Goal: Task Accomplishment & Management: Manage account settings

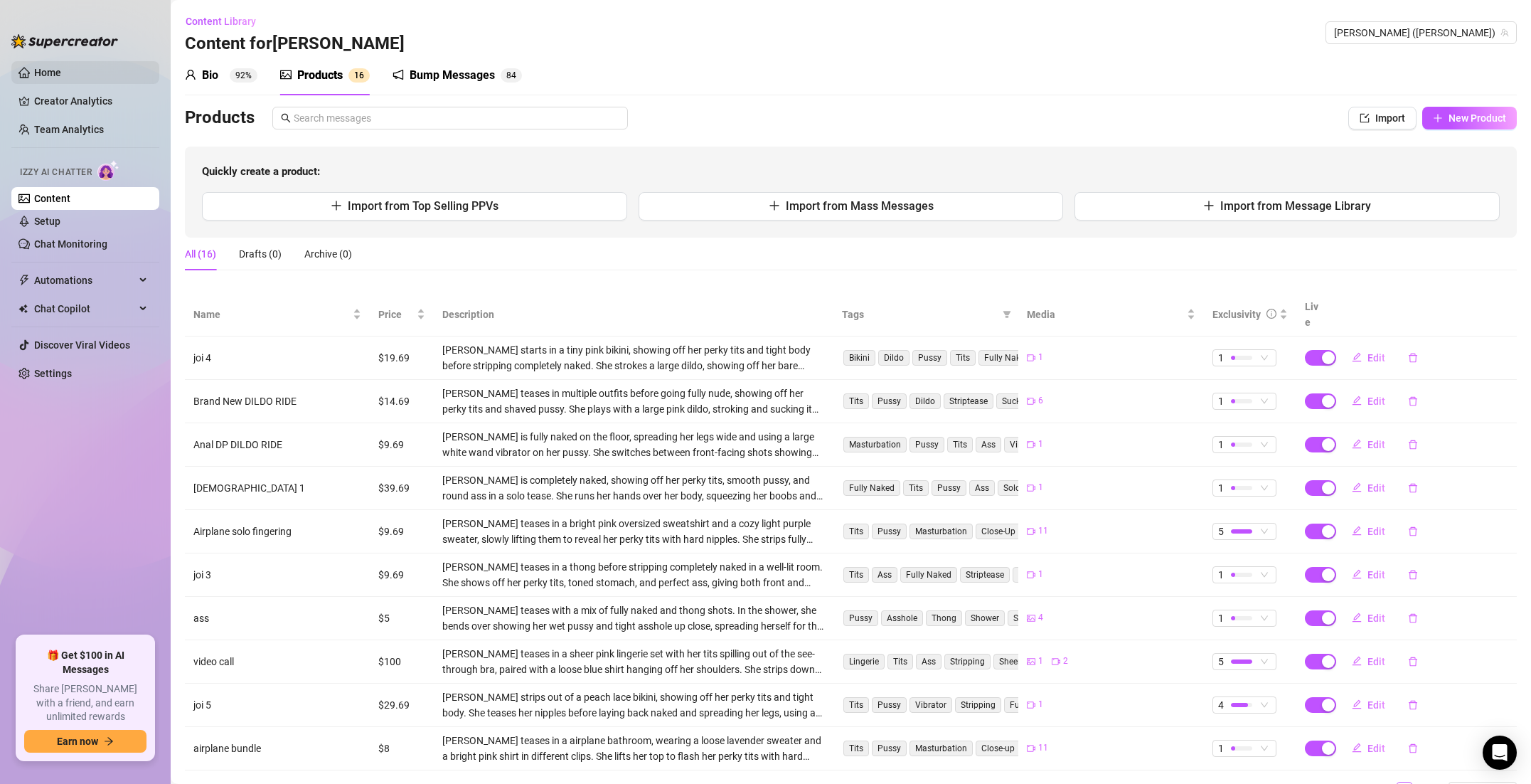
click at [34, 73] on link "Home" at bounding box center [47, 73] width 27 height 12
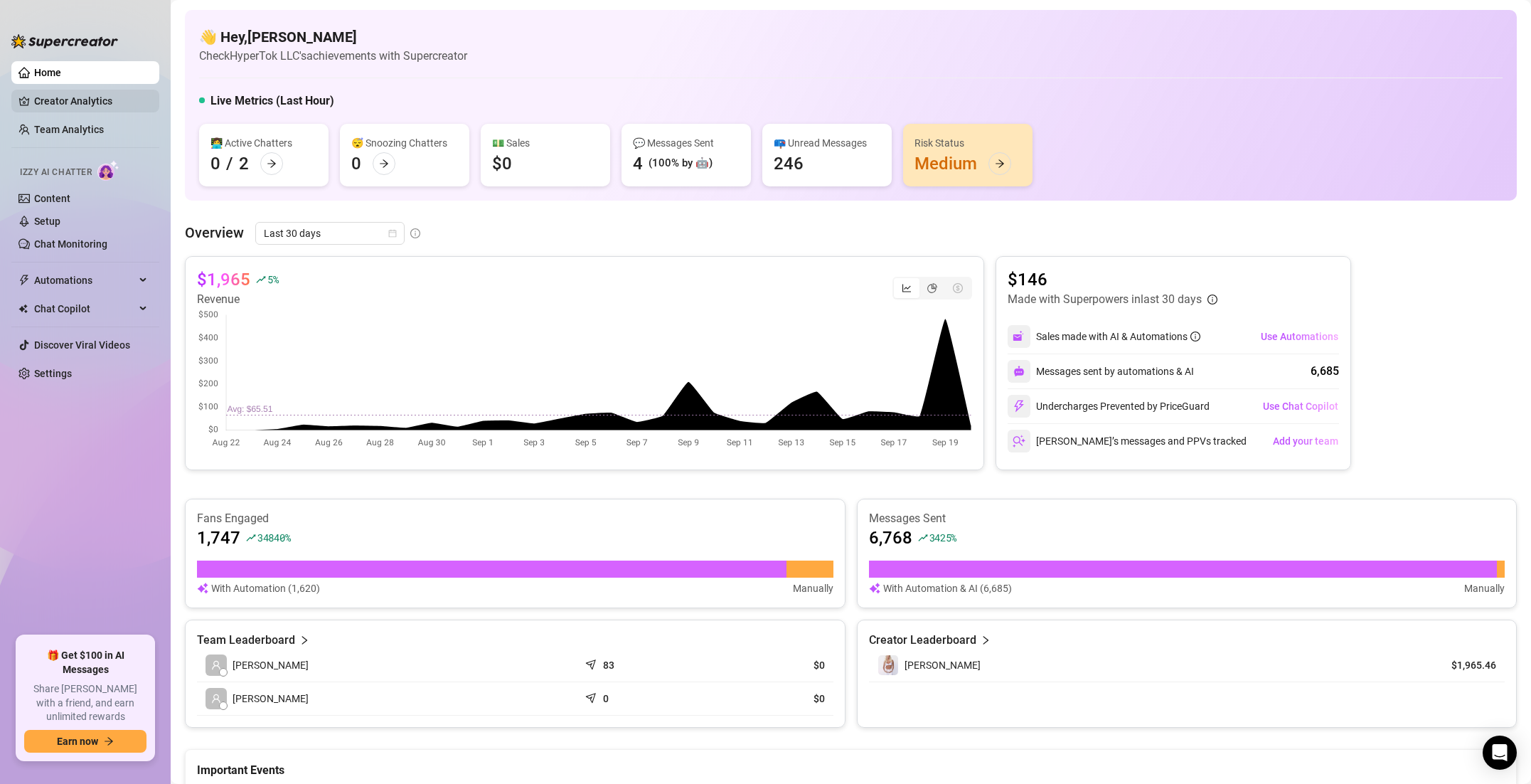
click at [86, 100] on link "Creator Analytics" at bounding box center [90, 100] width 113 height 22
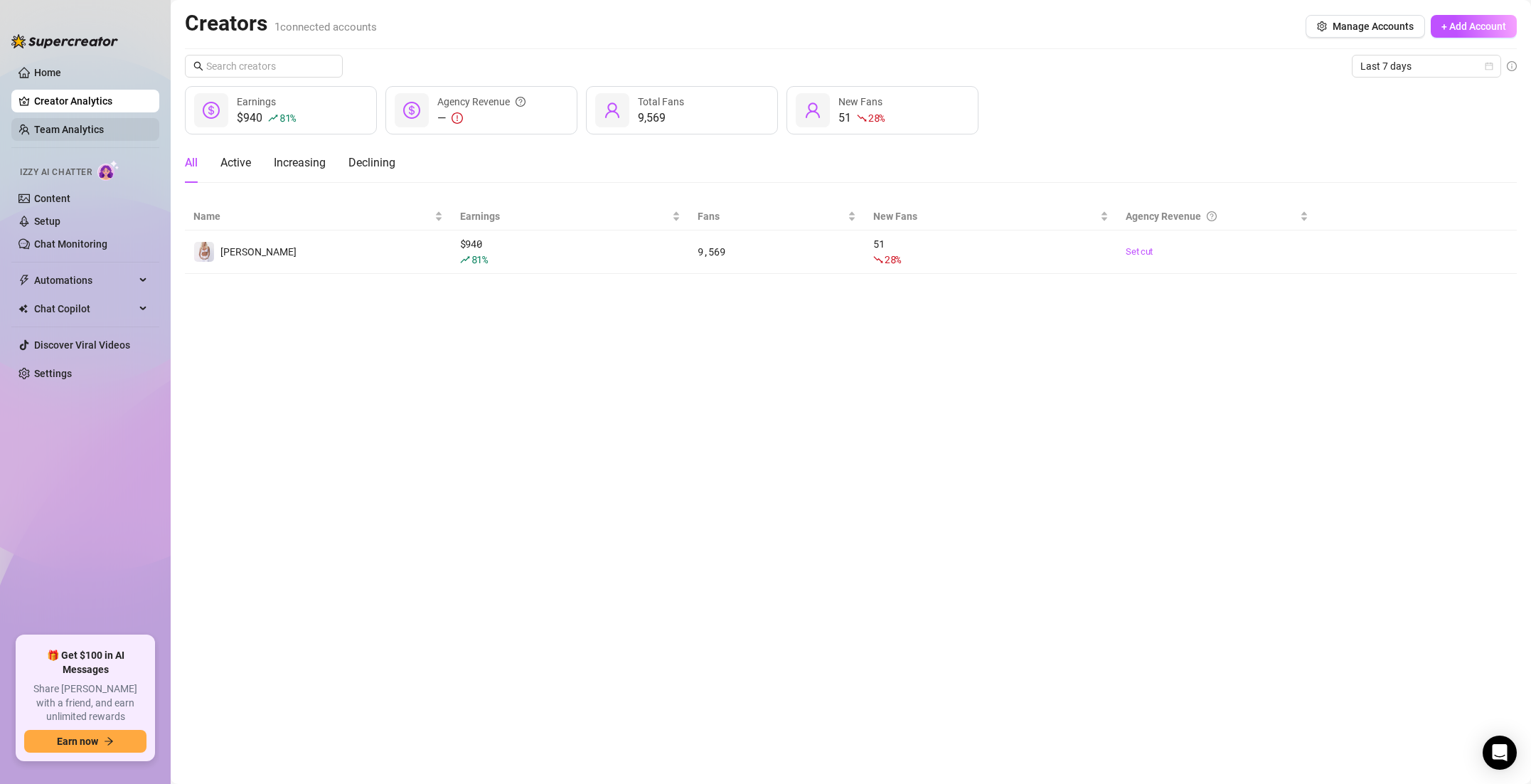
click at [87, 124] on link "Team Analytics" at bounding box center [69, 129] width 69 height 12
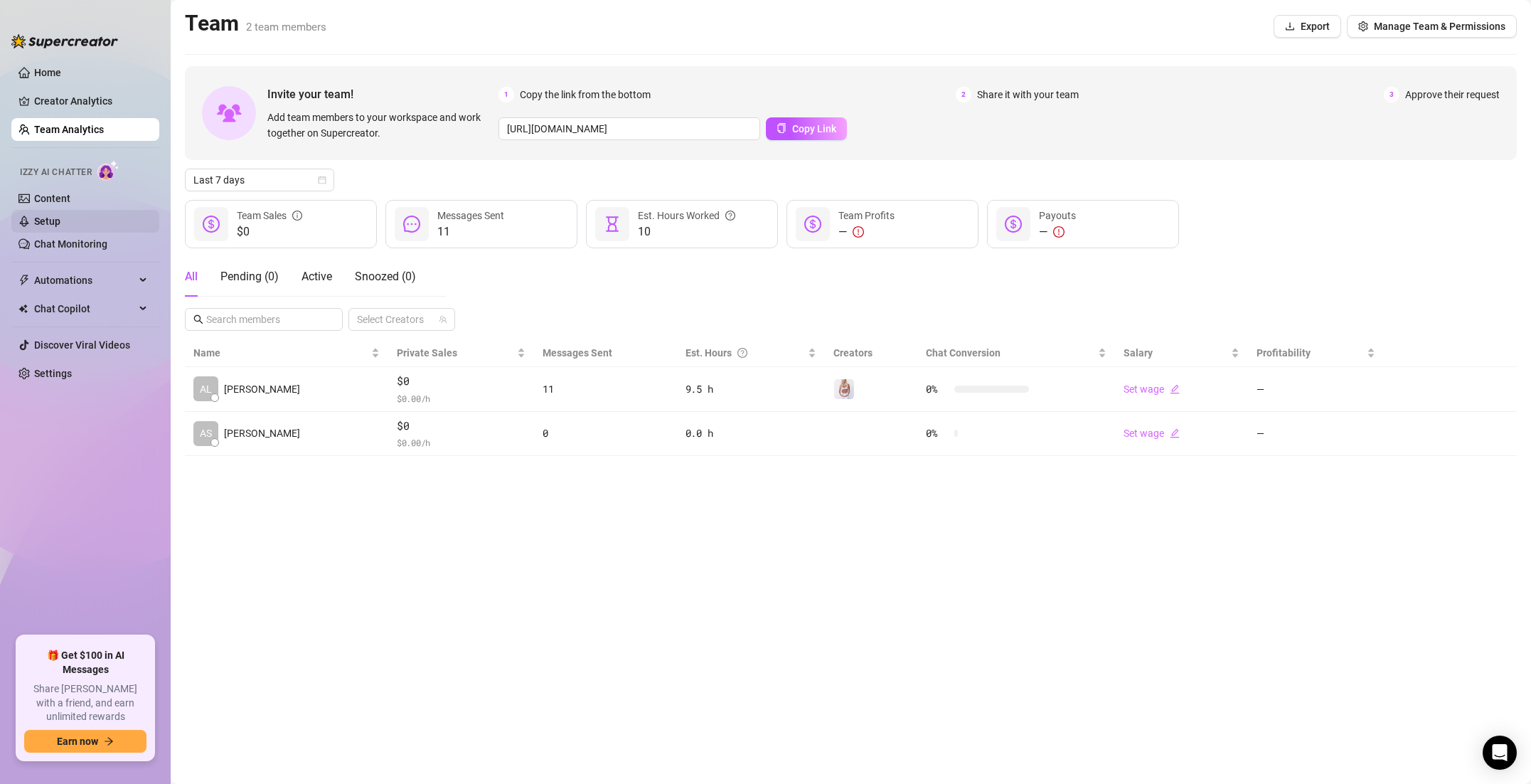
click at [60, 215] on link "Setup" at bounding box center [47, 221] width 26 height 12
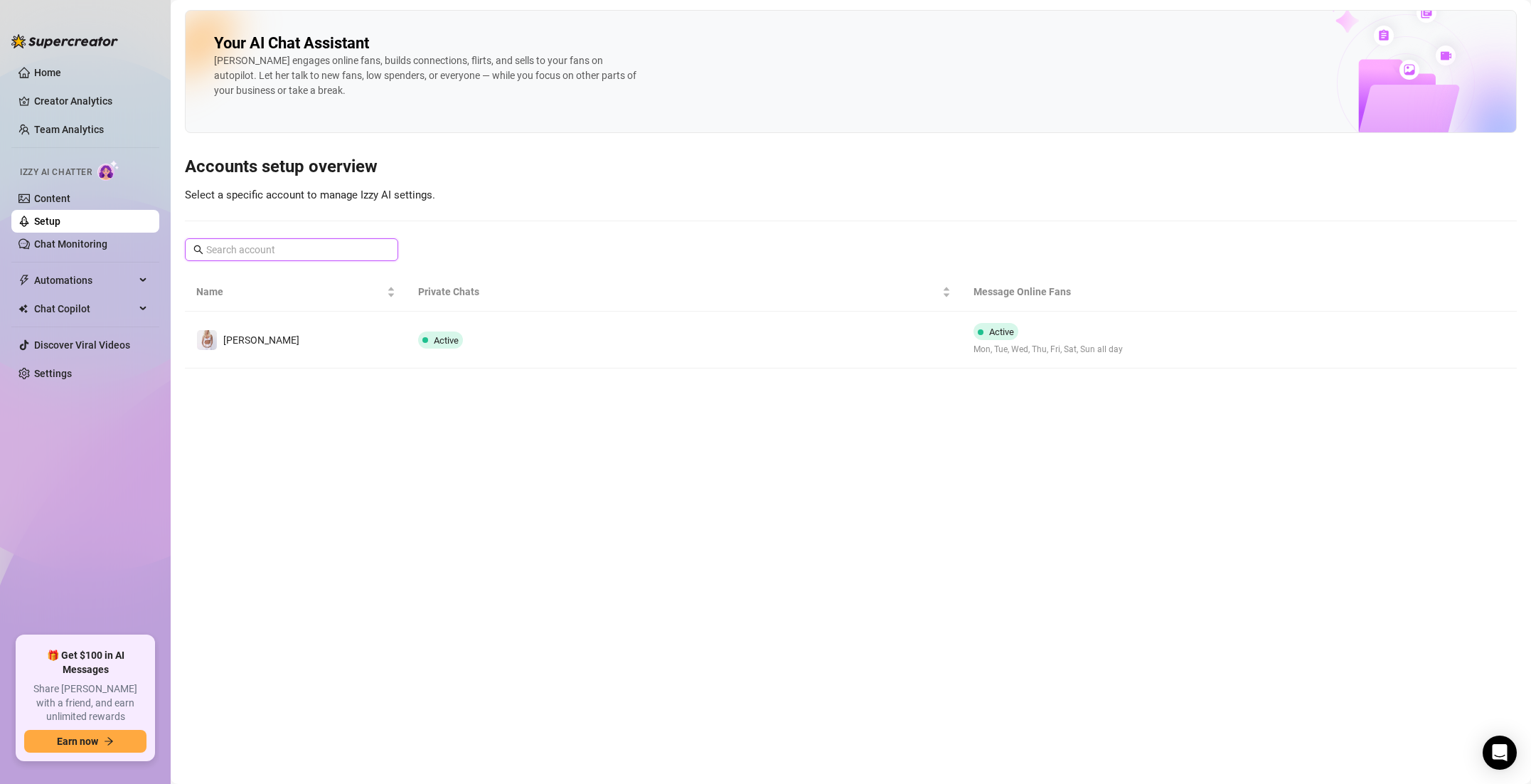
click at [238, 248] on input "text" at bounding box center [292, 249] width 172 height 15
click at [99, 241] on link "Chat Monitoring" at bounding box center [70, 244] width 73 height 12
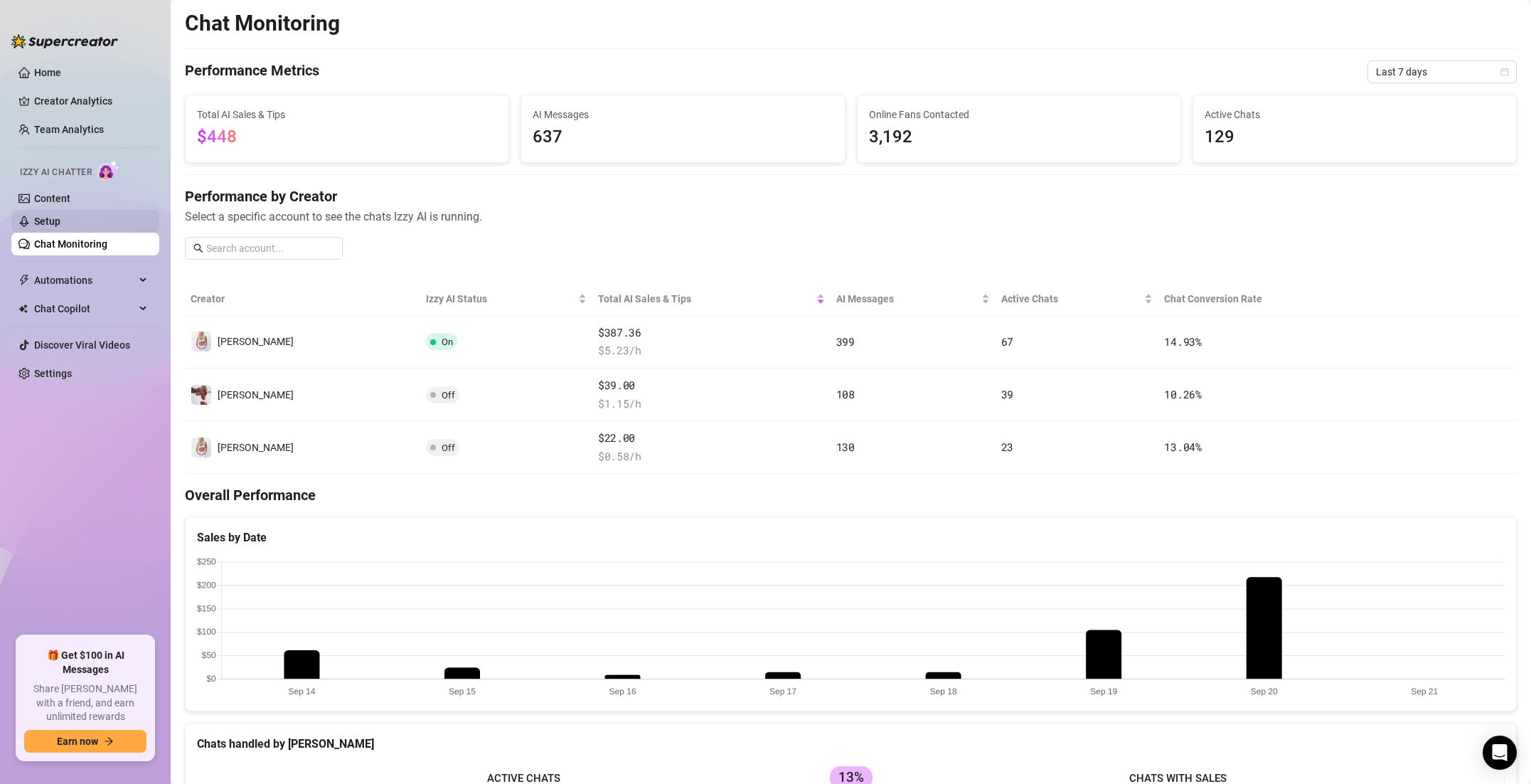
click at [60, 227] on link "Setup" at bounding box center [47, 221] width 26 height 12
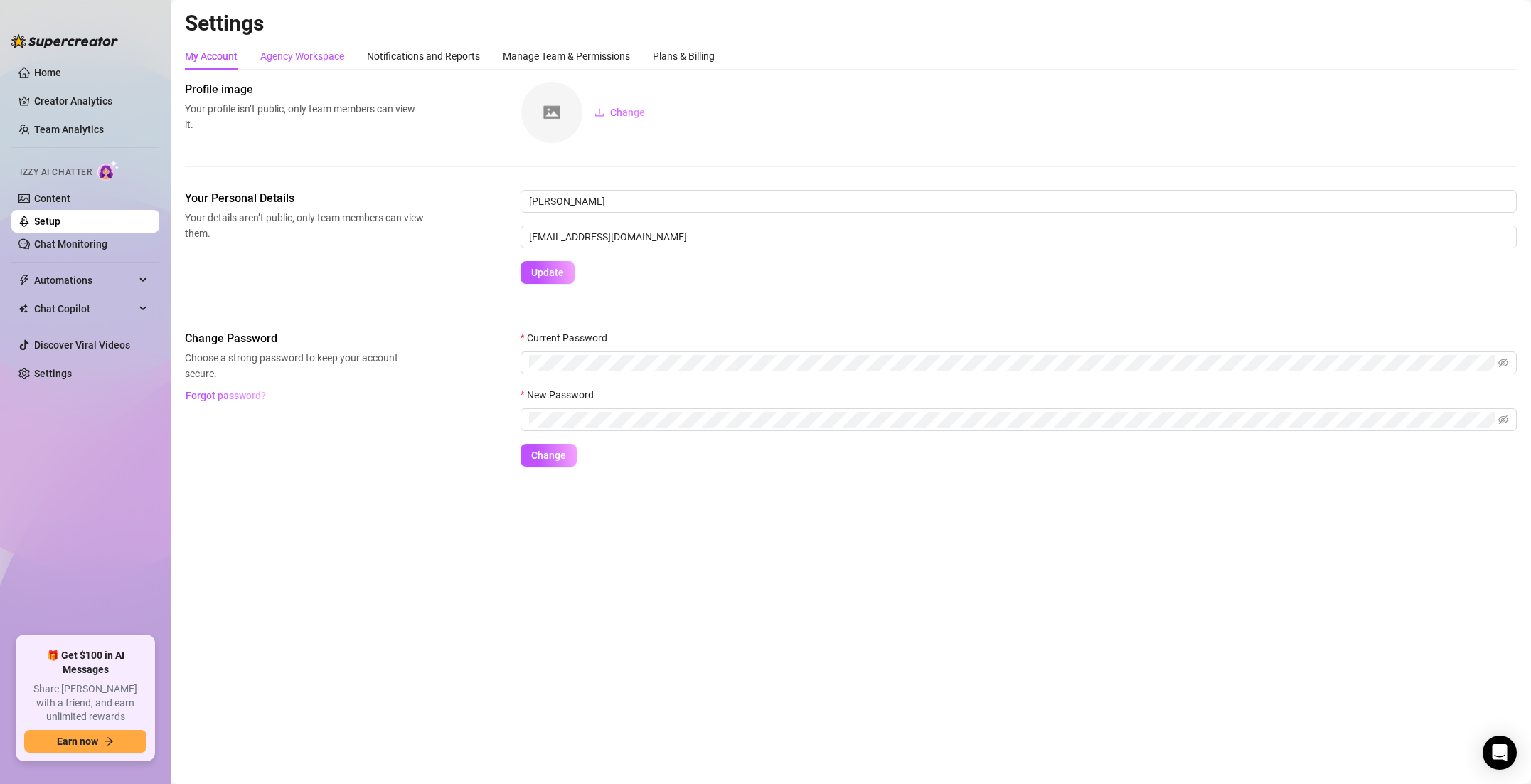
click at [340, 61] on div "Agency Workspace" at bounding box center [302, 56] width 84 height 15
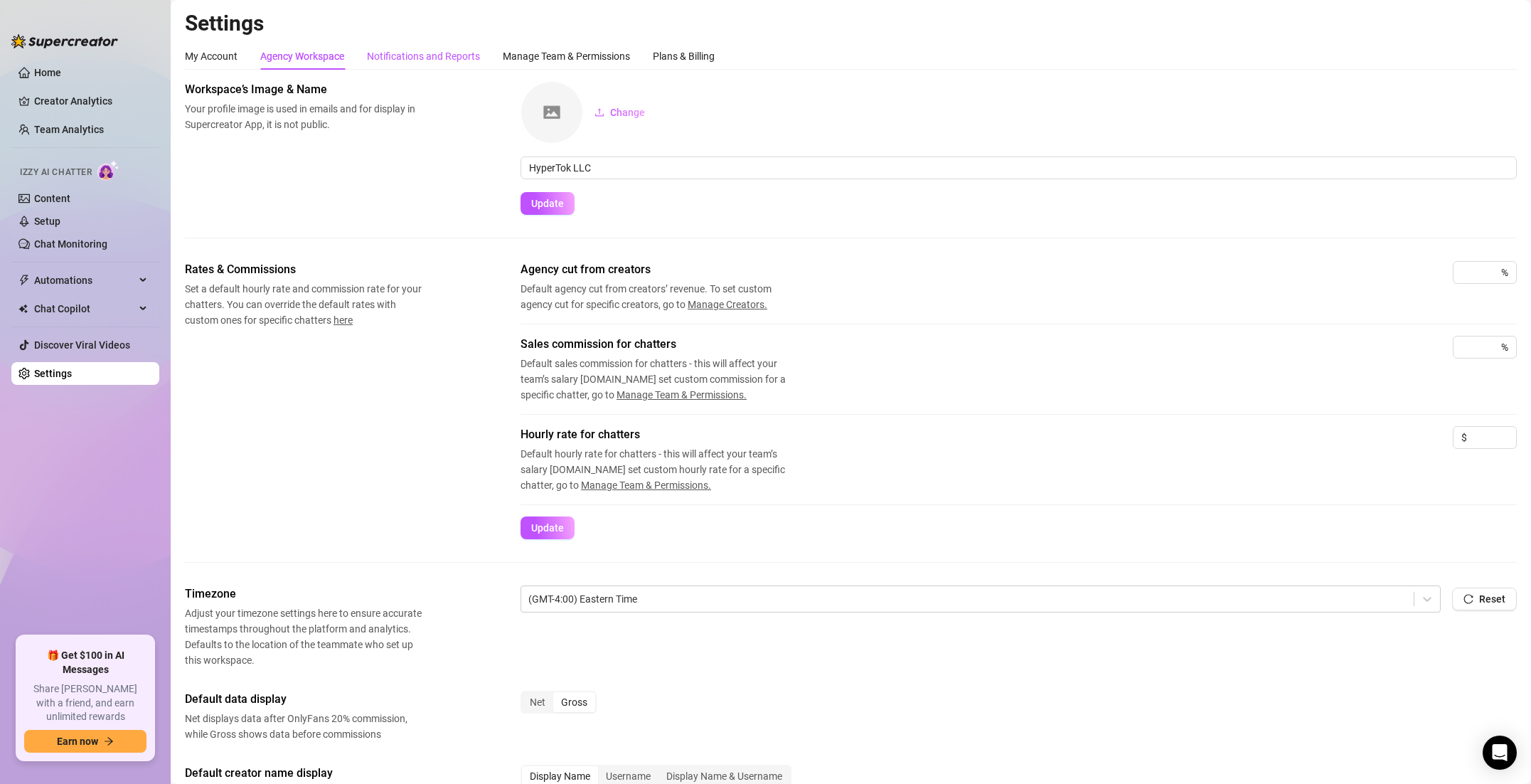
click at [375, 59] on div "Notifications and Reports" at bounding box center [424, 56] width 113 height 15
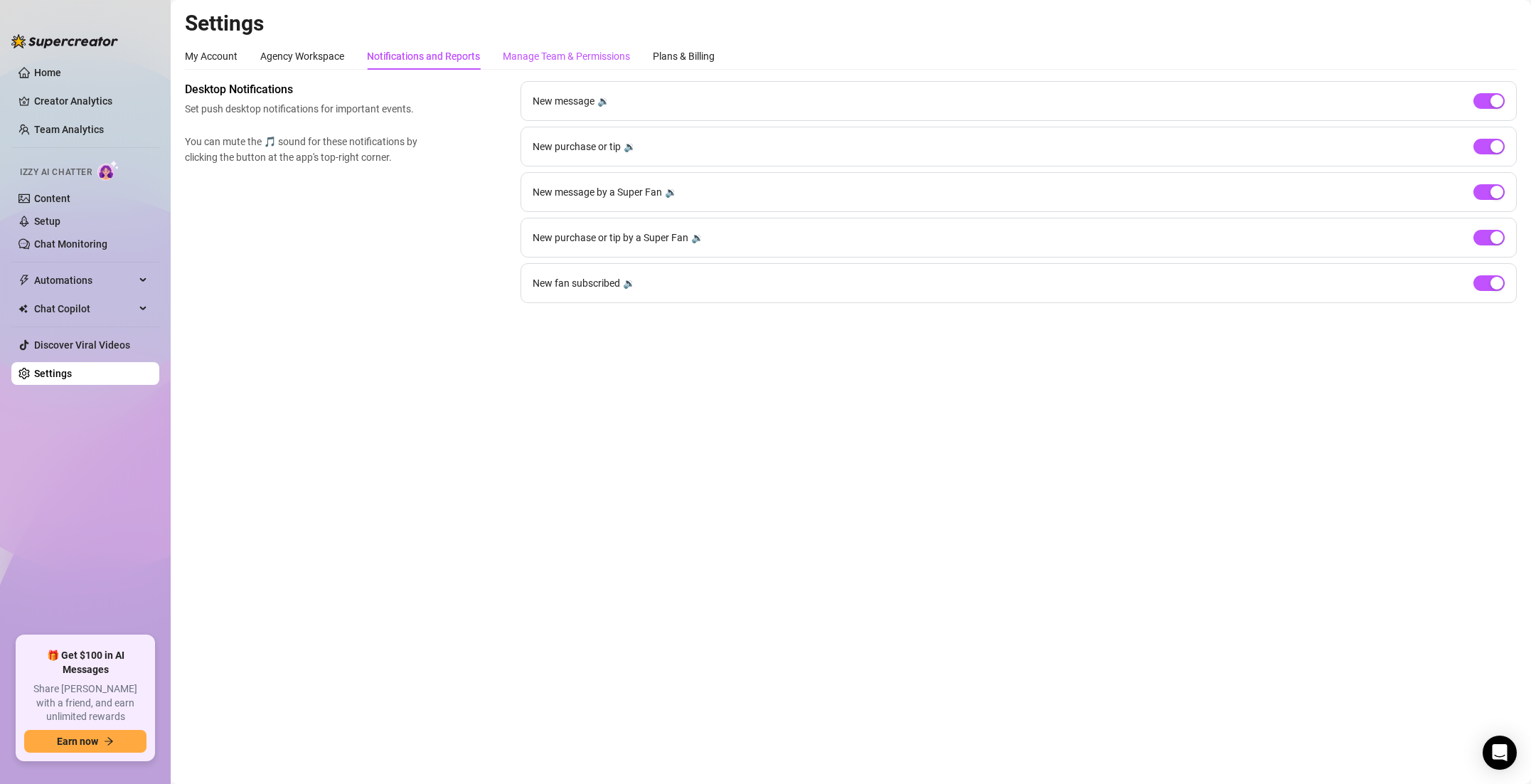
click at [540, 50] on div "Manage Team & Permissions" at bounding box center [566, 56] width 127 height 15
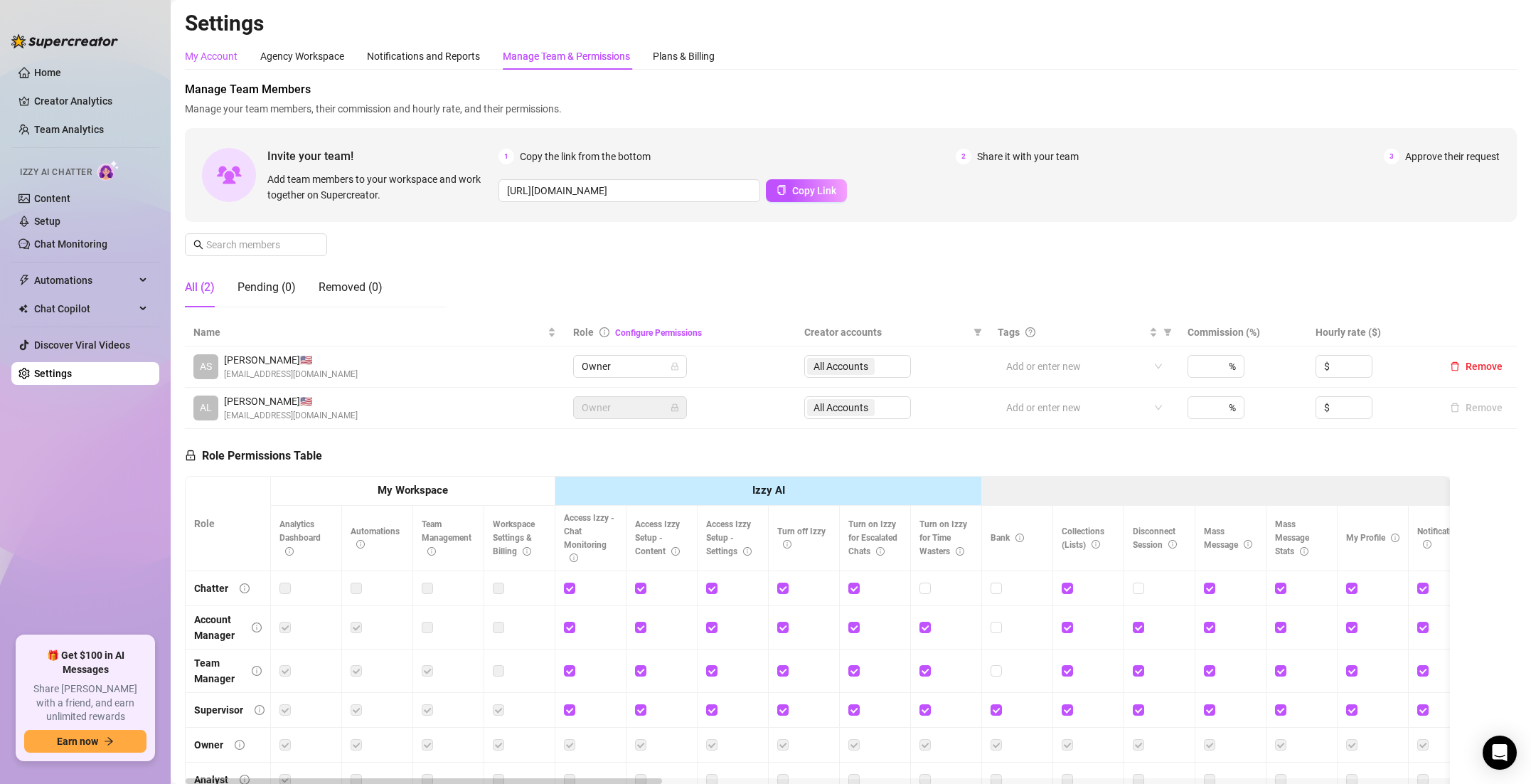
click at [215, 57] on div "My Account" at bounding box center [211, 56] width 52 height 15
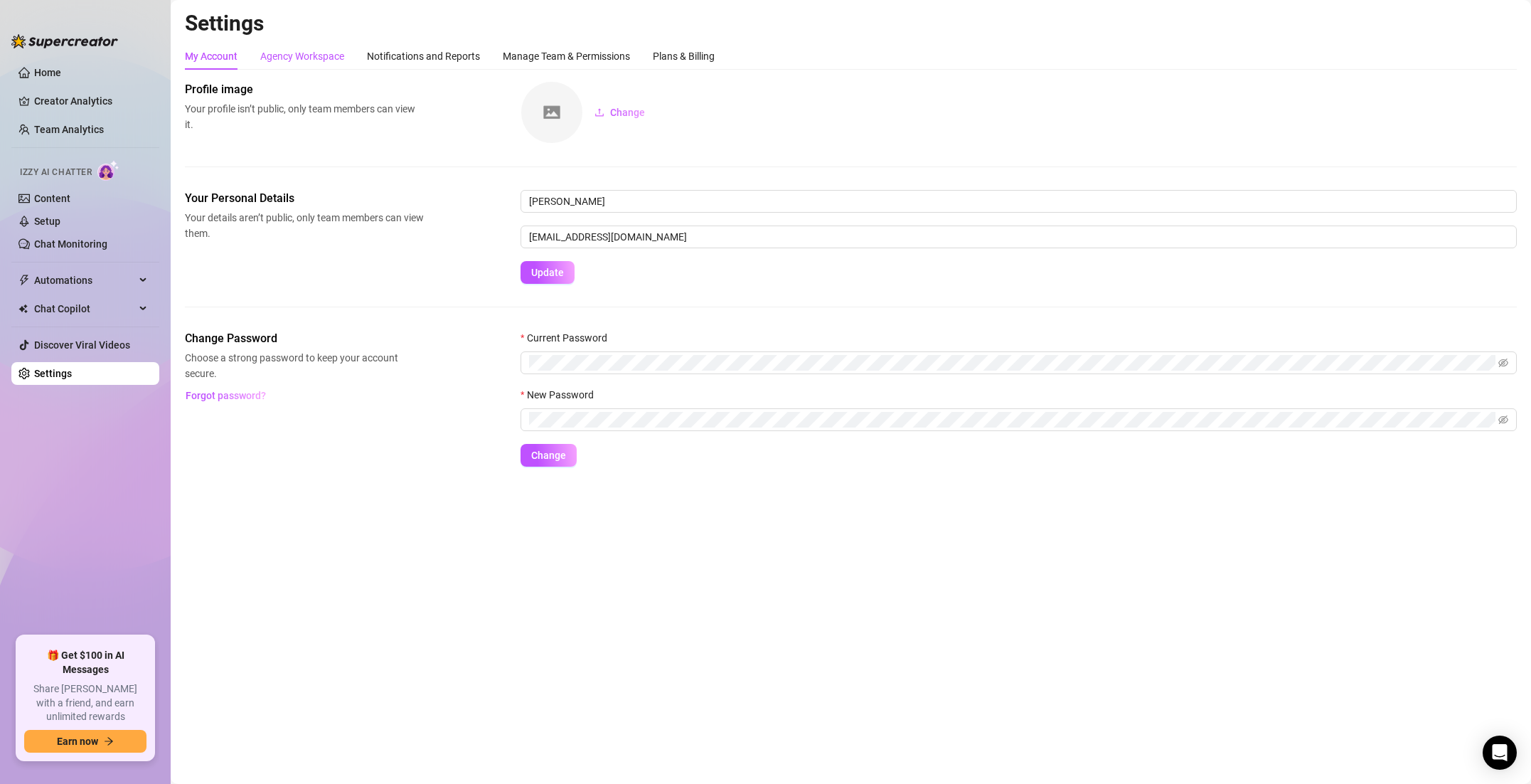
click at [266, 56] on div "Agency Workspace" at bounding box center [302, 56] width 84 height 15
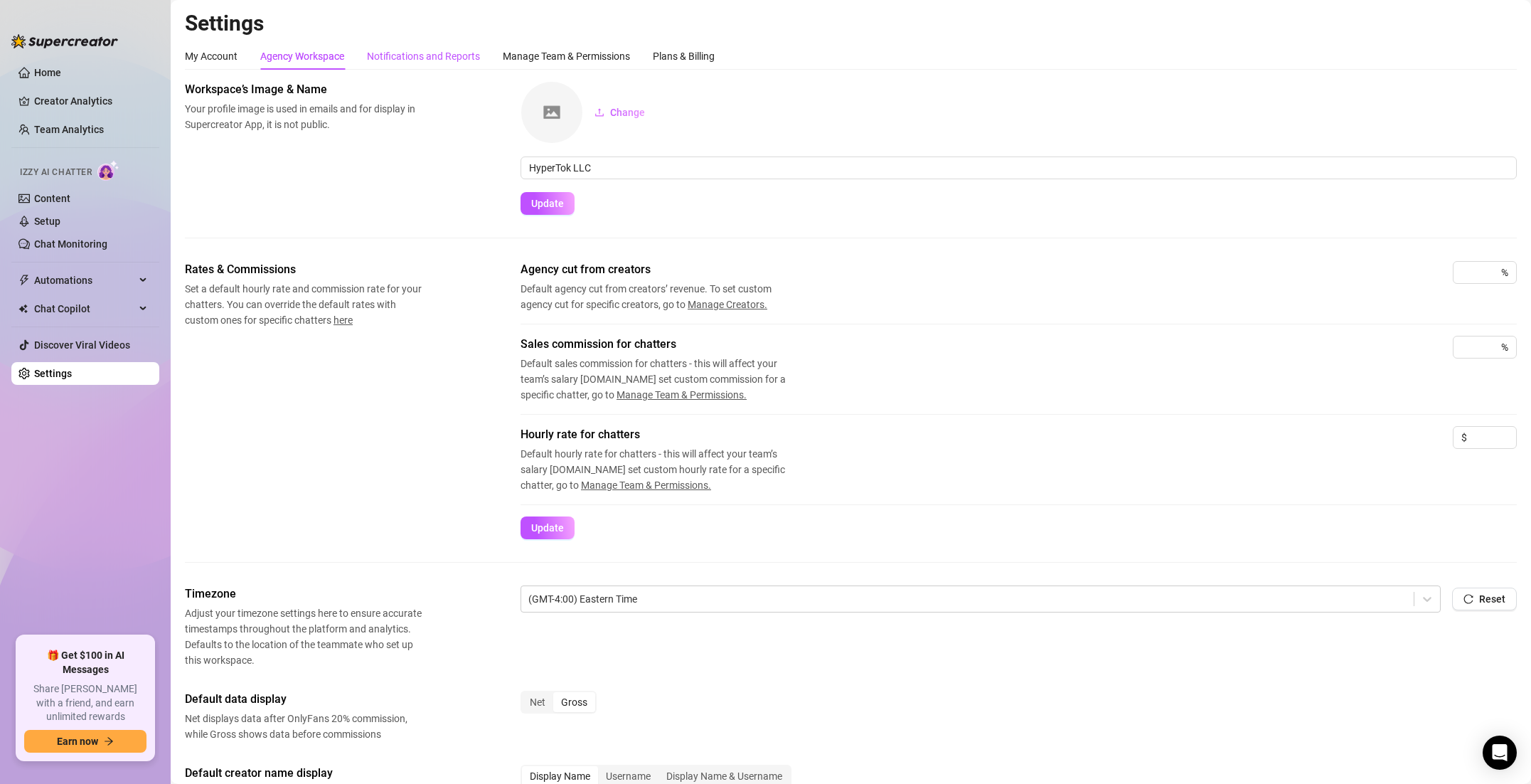
click at [387, 57] on div "Notifications and Reports" at bounding box center [424, 56] width 113 height 15
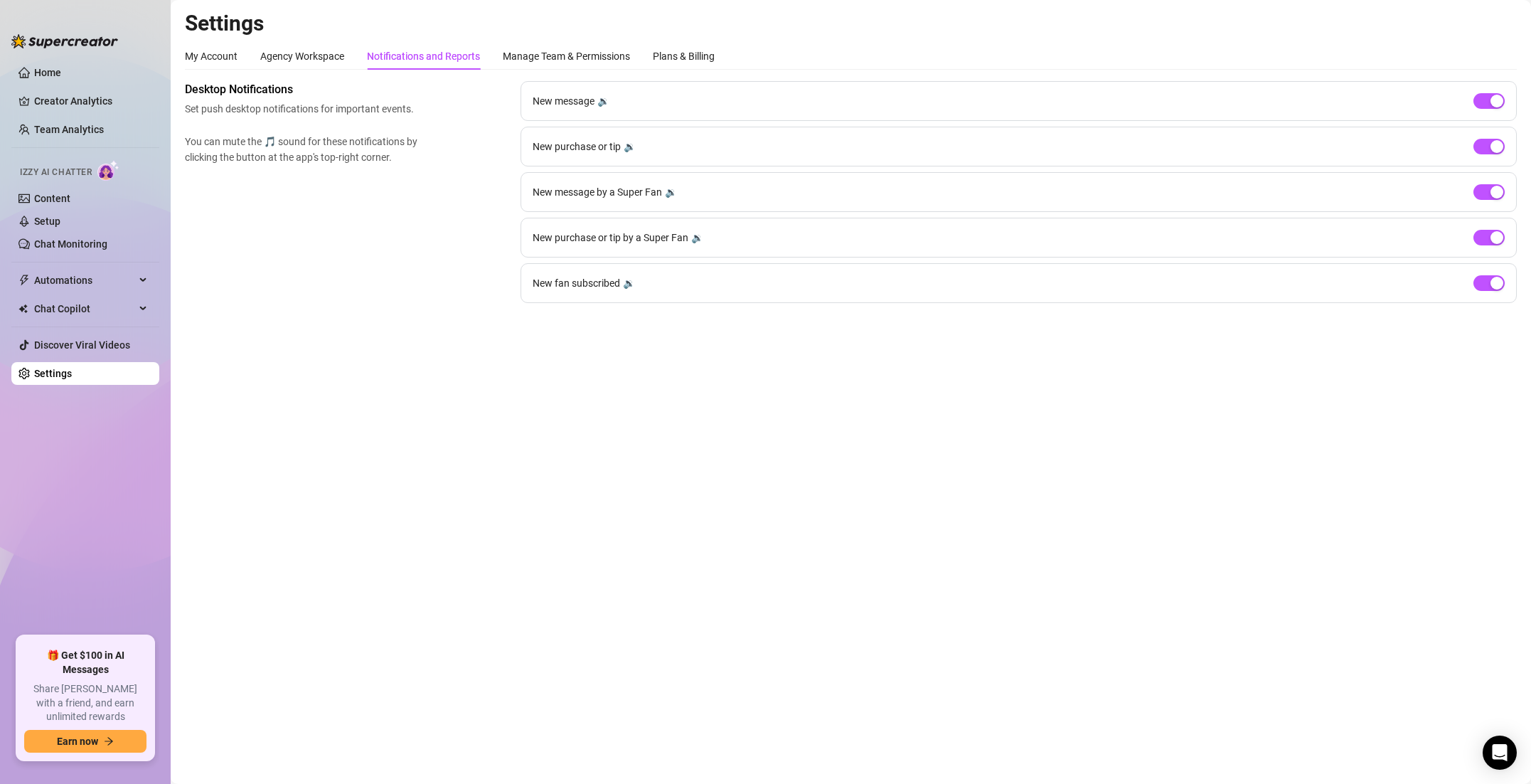
click at [67, 369] on link "Settings" at bounding box center [52, 373] width 38 height 12
click at [60, 219] on link "Setup" at bounding box center [47, 221] width 26 height 12
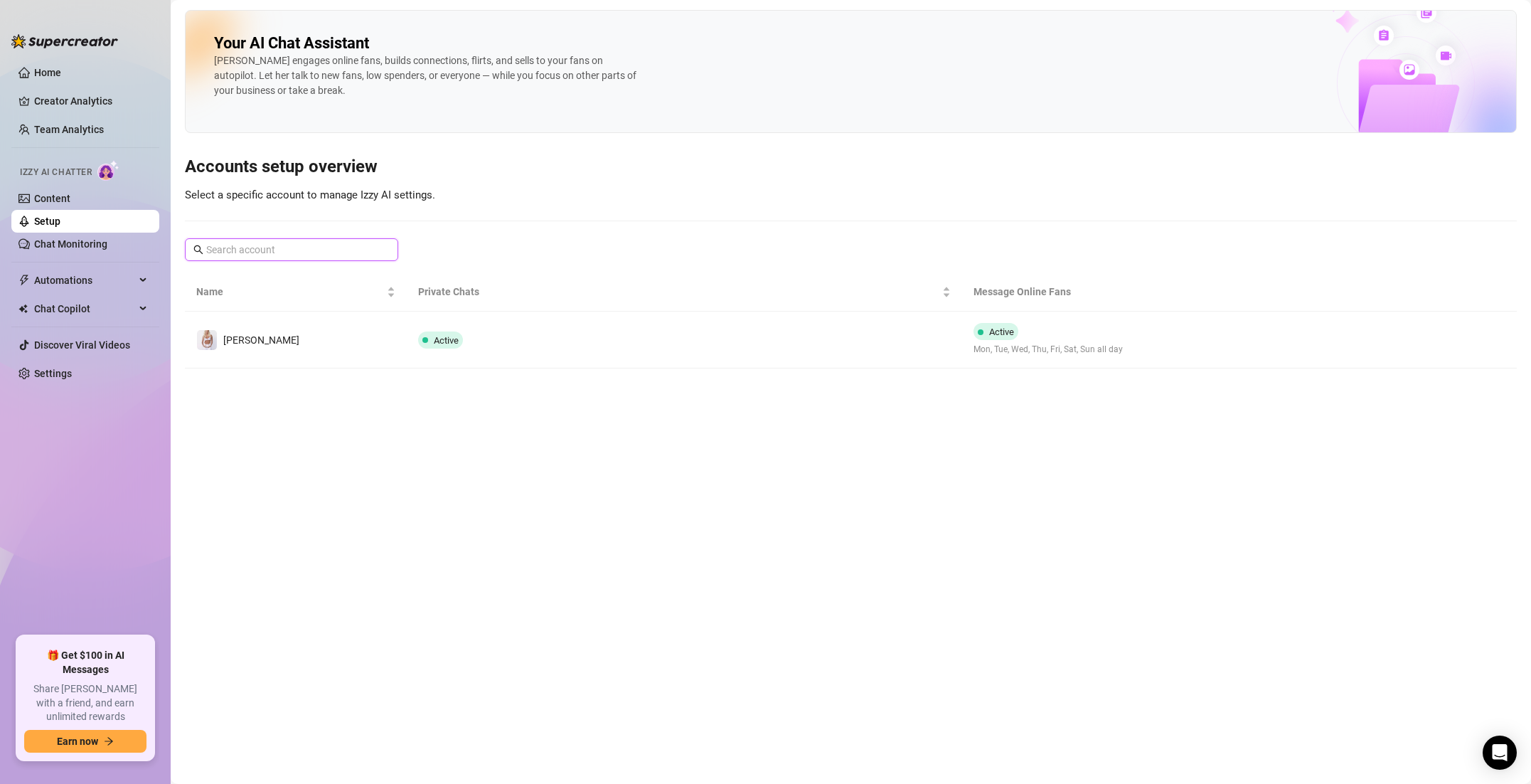
click at [239, 249] on input "text" at bounding box center [292, 249] width 172 height 15
type input "[PERSON_NAME]"
click at [49, 68] on link "Home" at bounding box center [47, 73] width 27 height 12
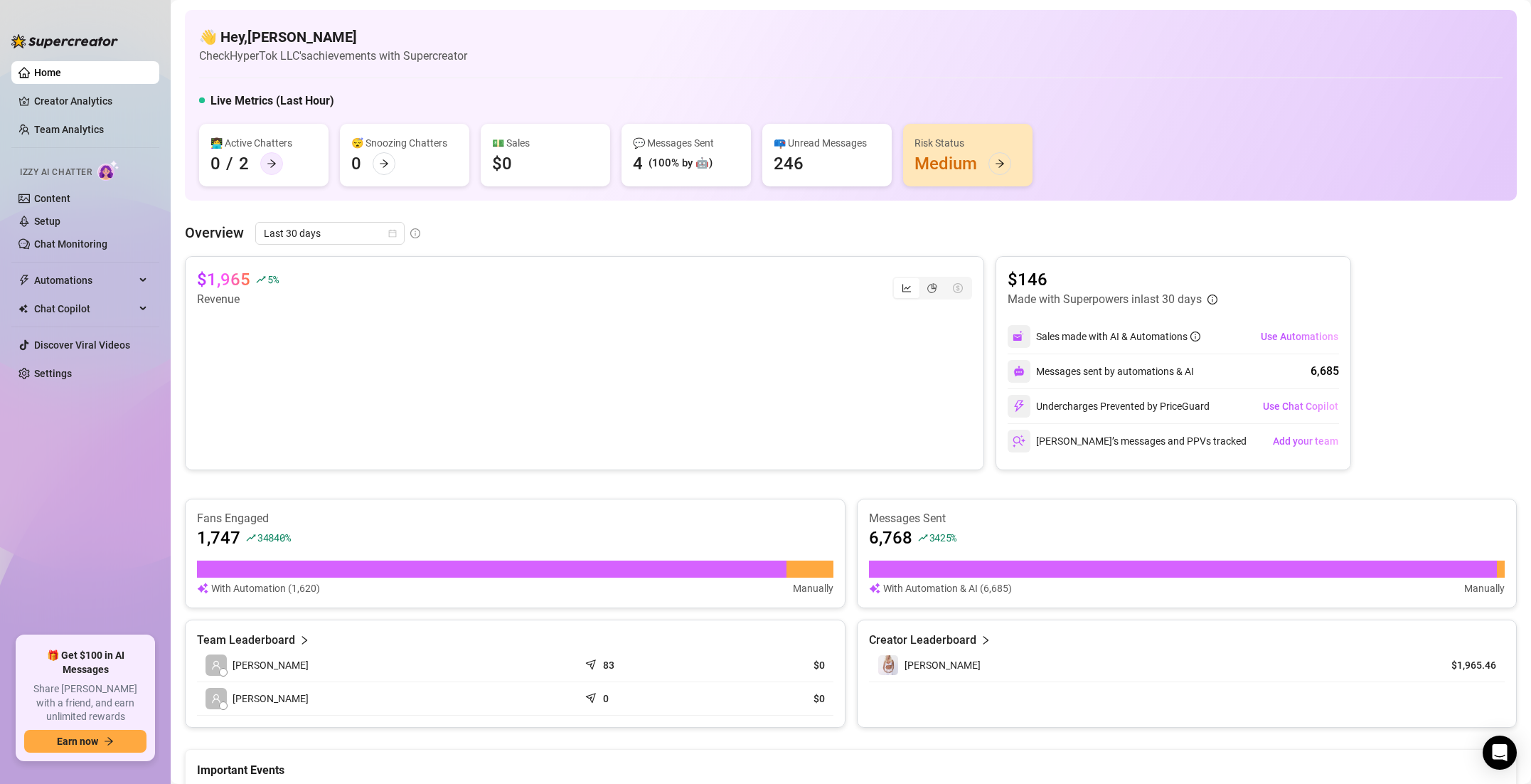
click at [268, 164] on icon "arrow-right" at bounding box center [272, 164] width 8 height 8
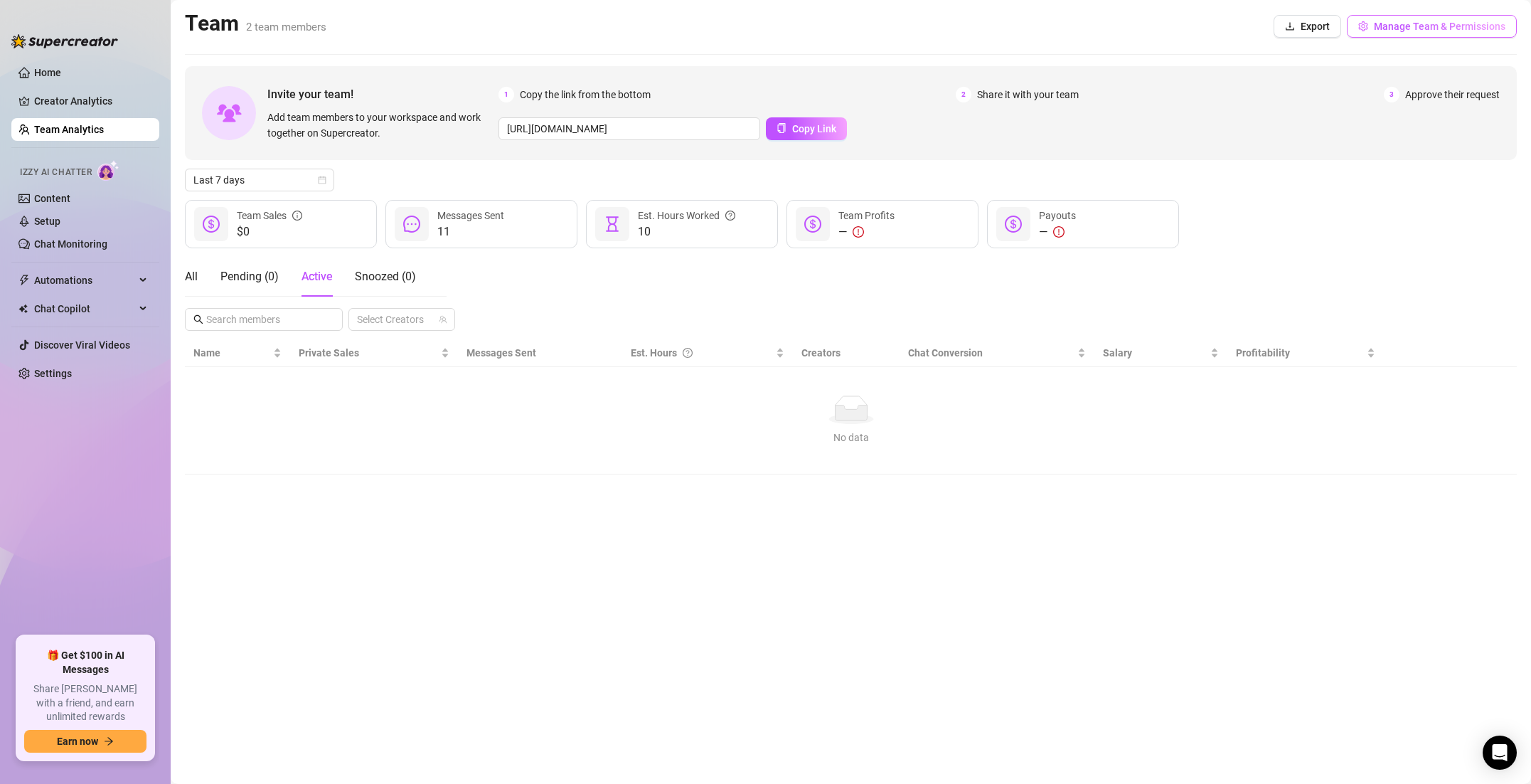
click at [1399, 35] on button "Manage Team & Permissions" at bounding box center [1432, 25] width 170 height 22
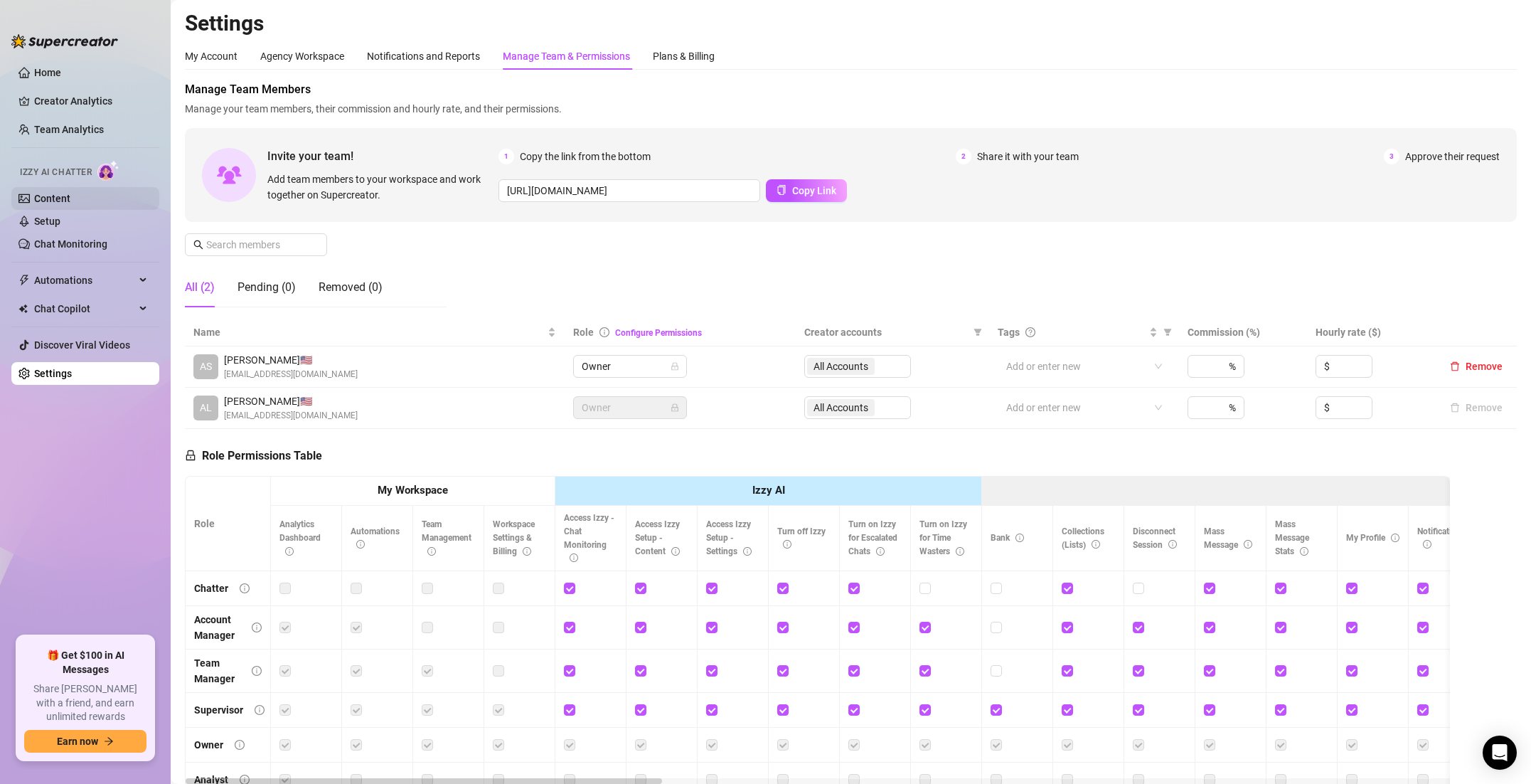
click at [70, 196] on link "Content" at bounding box center [52, 198] width 36 height 12
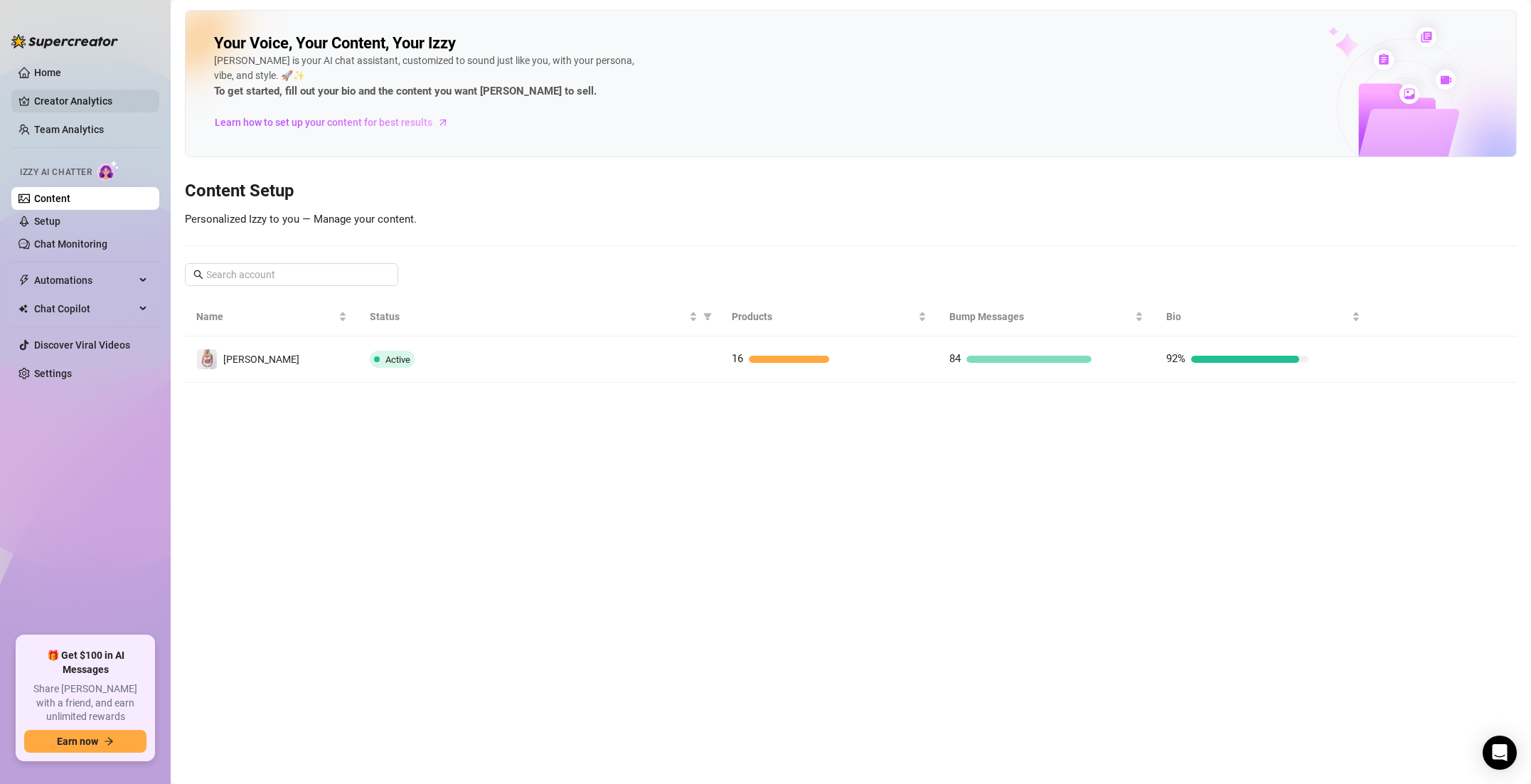
click at [77, 106] on link "Creator Analytics" at bounding box center [90, 100] width 113 height 22
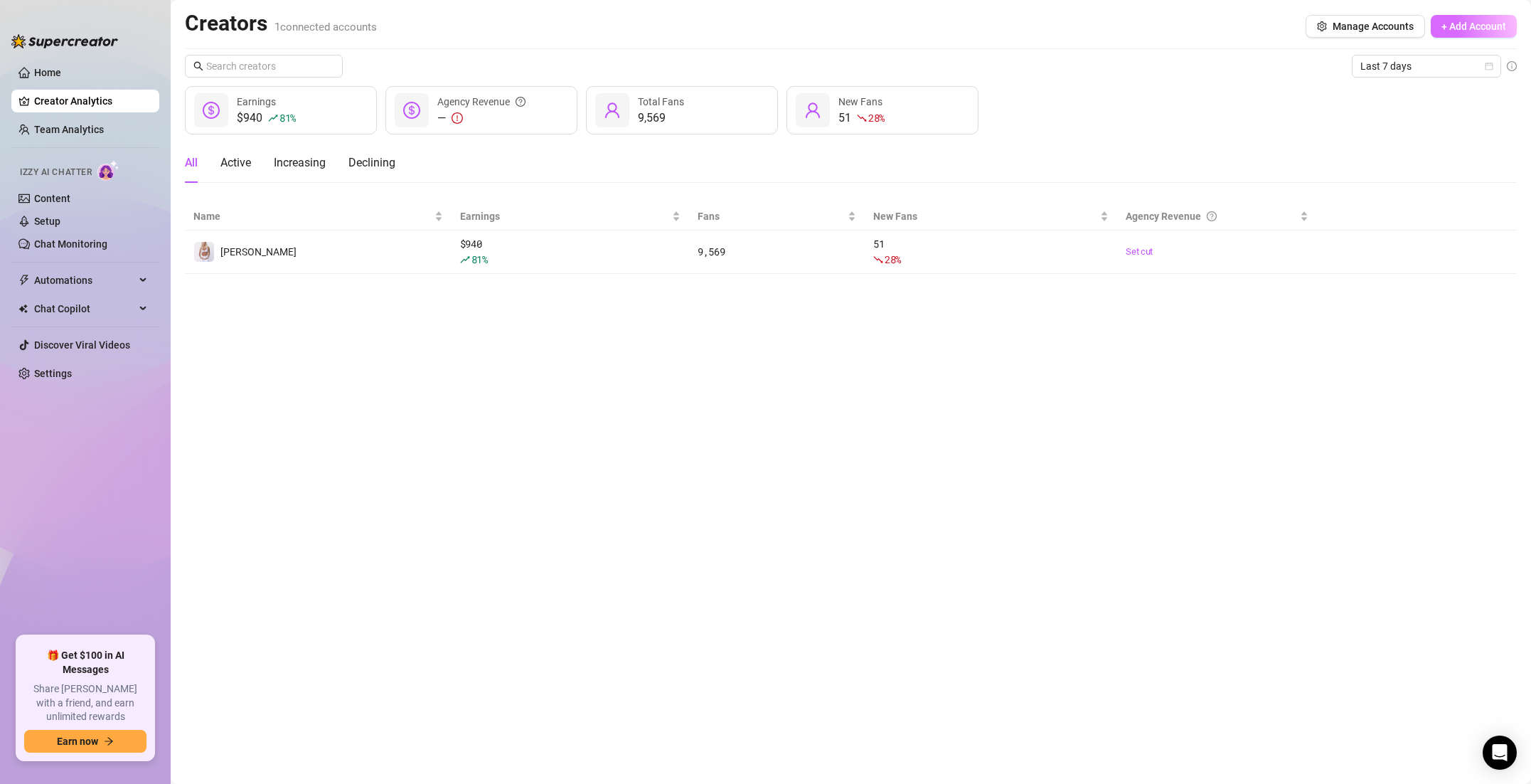
click at [1450, 24] on span "+ Add Account" at bounding box center [1474, 26] width 65 height 12
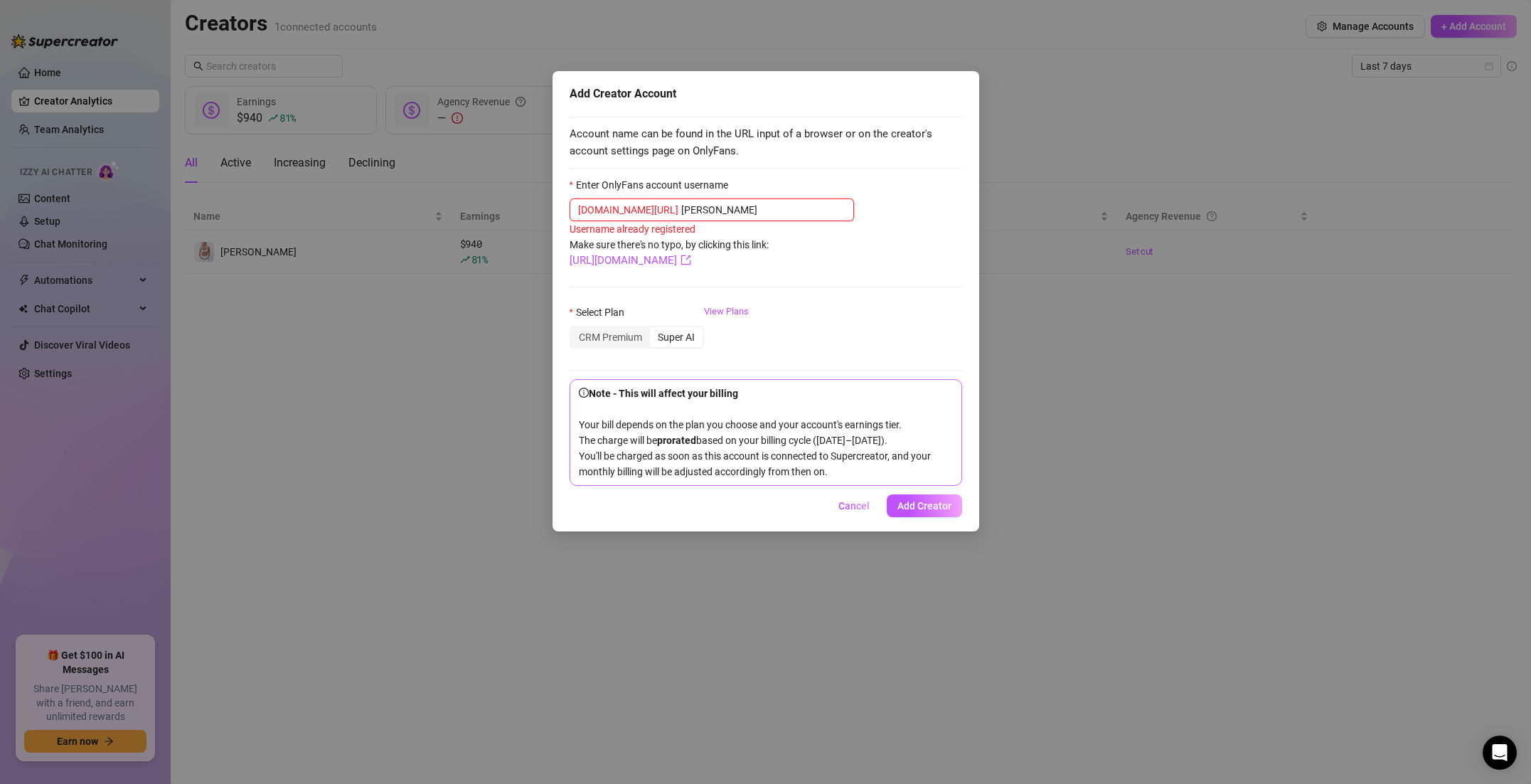
click at [728, 214] on input "[PERSON_NAME]" at bounding box center [763, 210] width 164 height 15
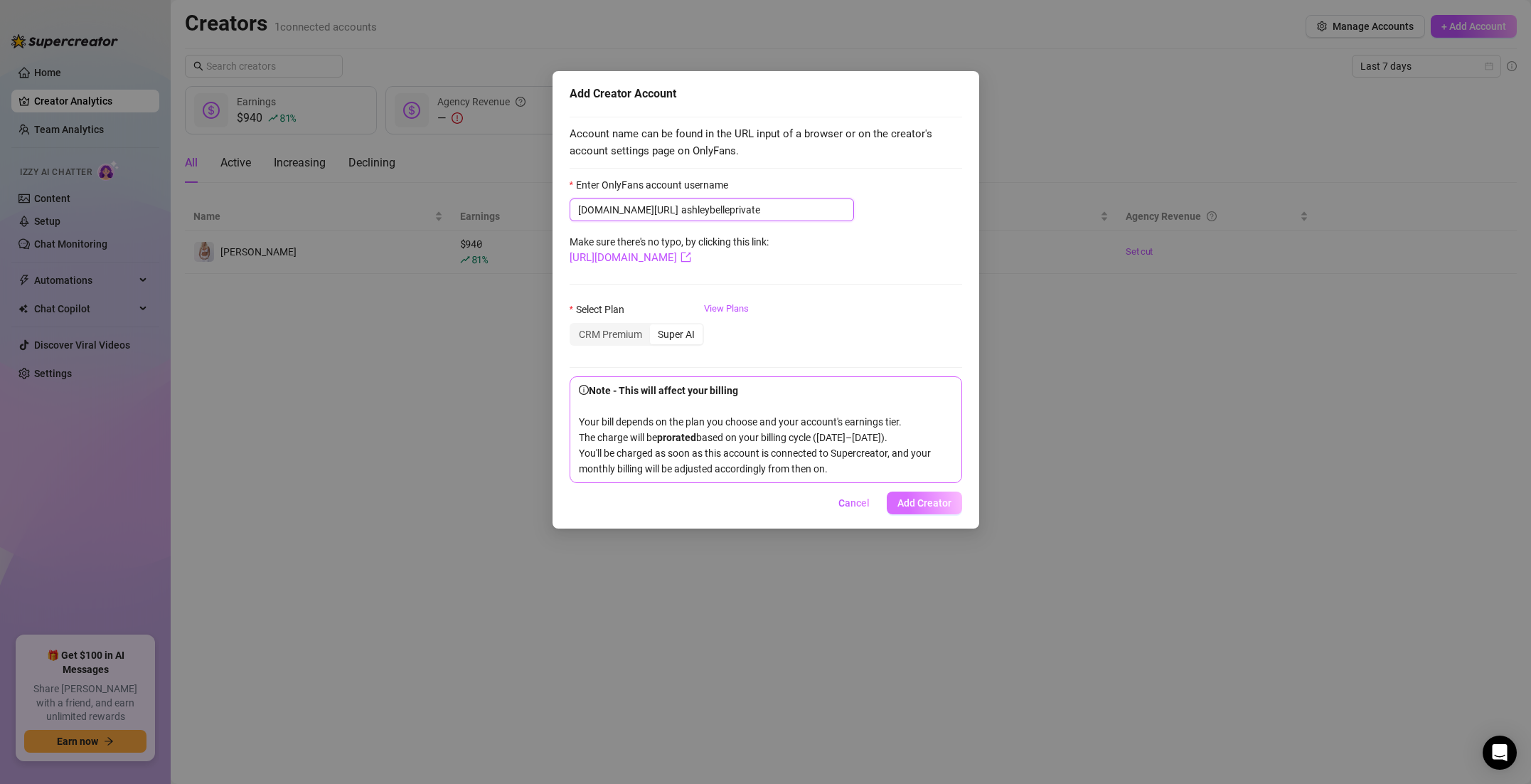
type input "ashleybelleprivate"
click at [914, 511] on button "Add Creator" at bounding box center [924, 502] width 76 height 22
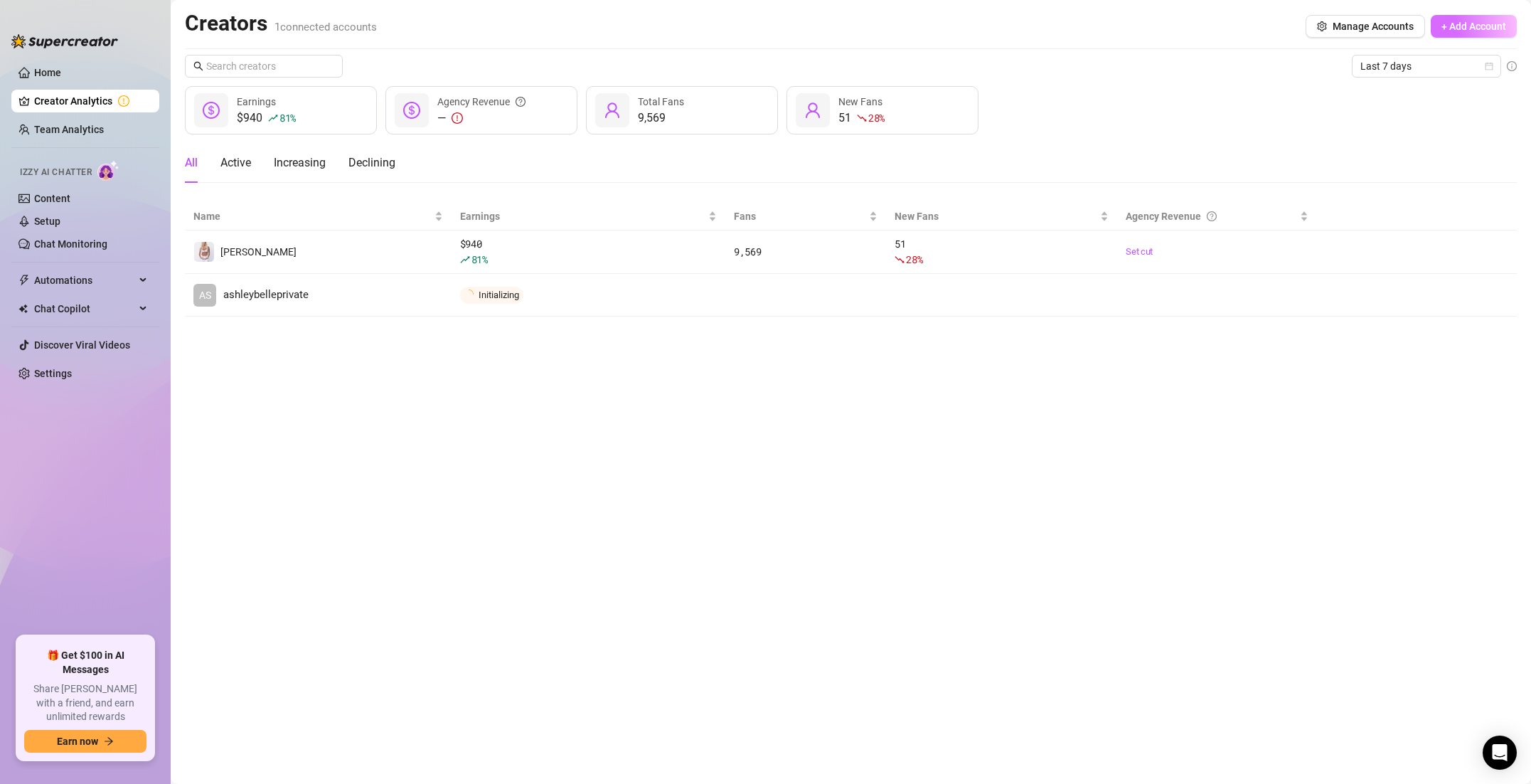
click at [1491, 36] on button "+ Add Account" at bounding box center [1474, 25] width 86 height 22
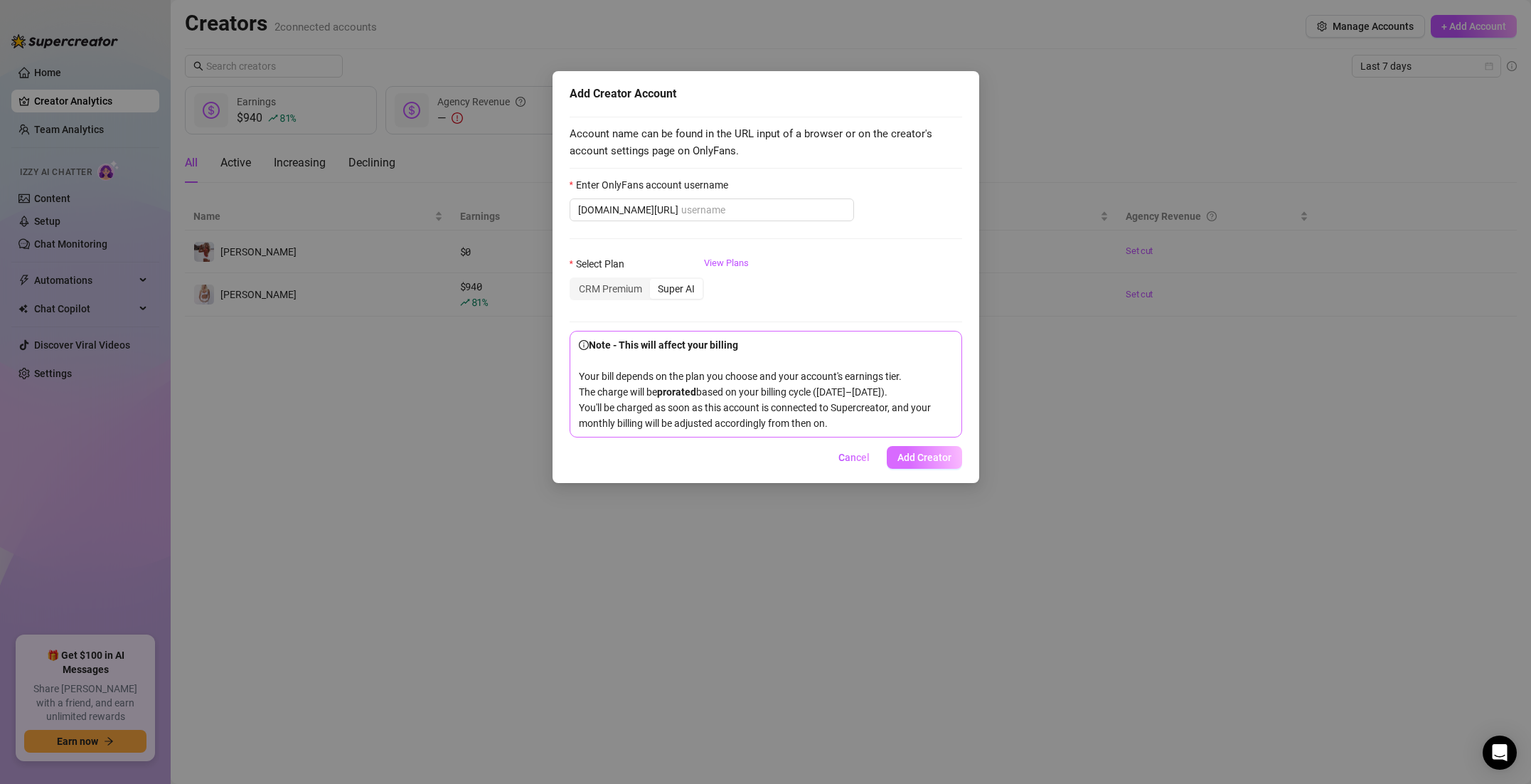
click at [920, 463] on span "Add Creator" at bounding box center [924, 457] width 54 height 12
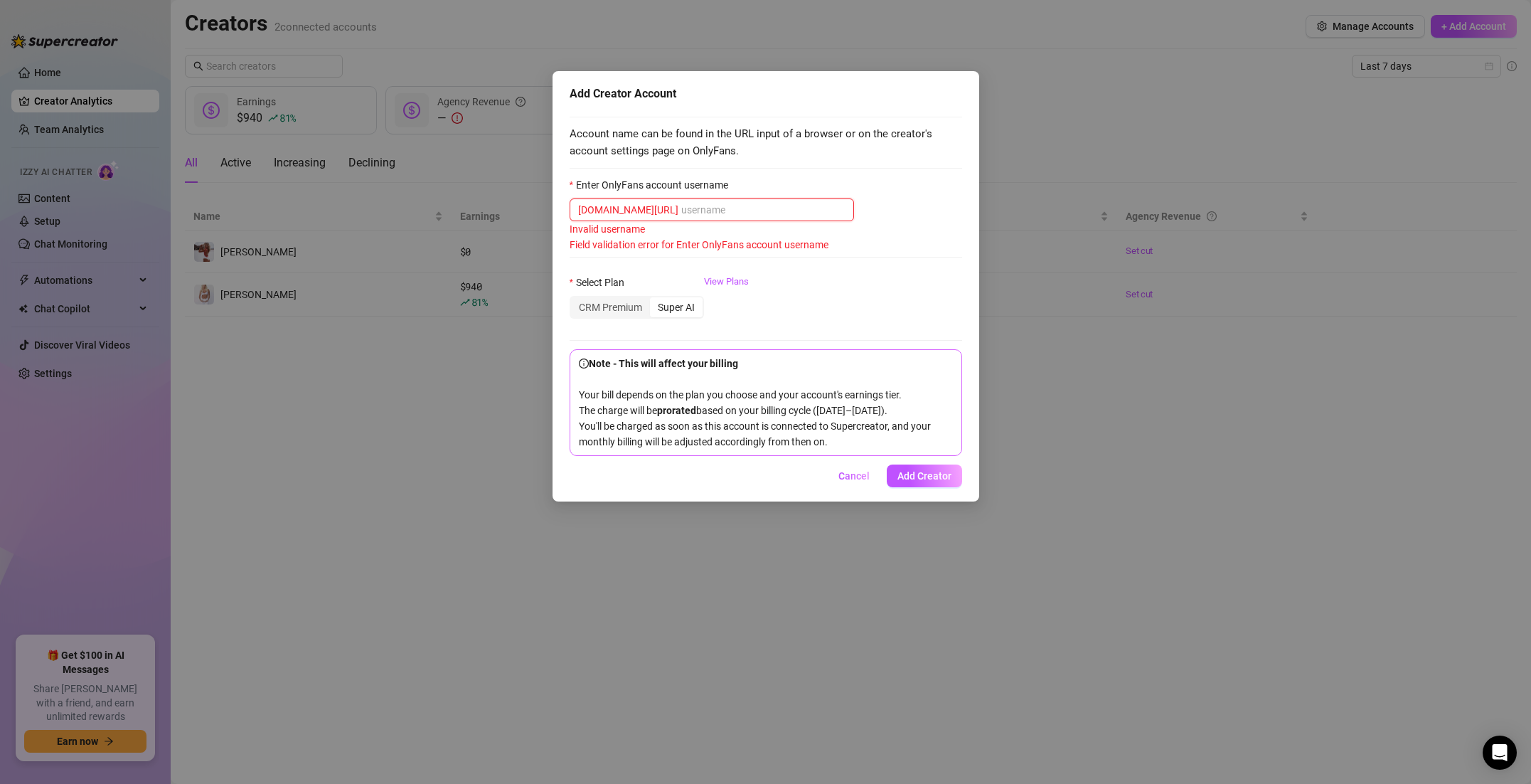
click at [681, 216] on input "Enter OnlyFans account username" at bounding box center [763, 210] width 164 height 15
click at [681, 208] on input "Enter OnlyFans account username" at bounding box center [763, 210] width 164 height 15
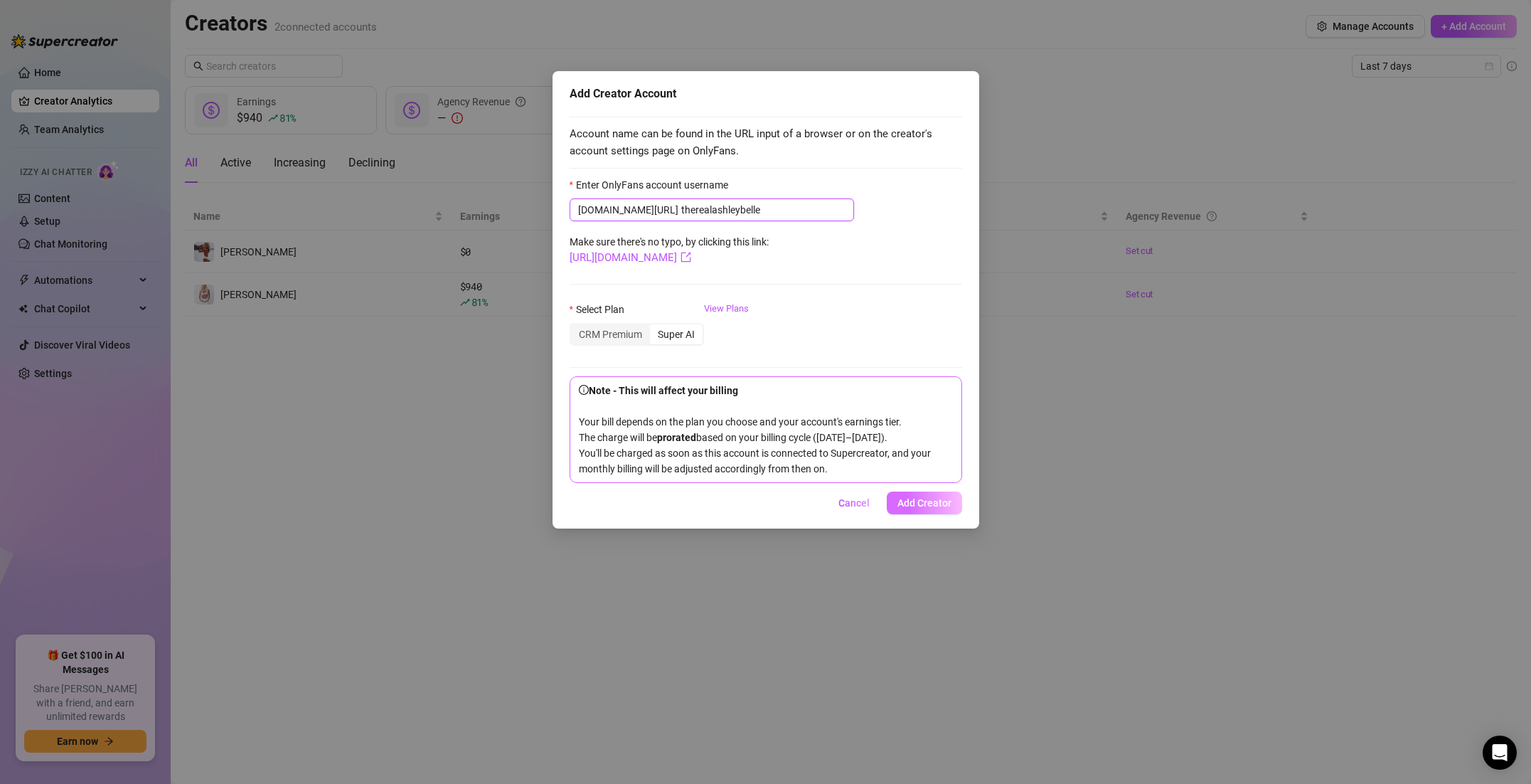
type input "therealashleybelle"
click at [915, 509] on span "Add Creator" at bounding box center [924, 502] width 54 height 12
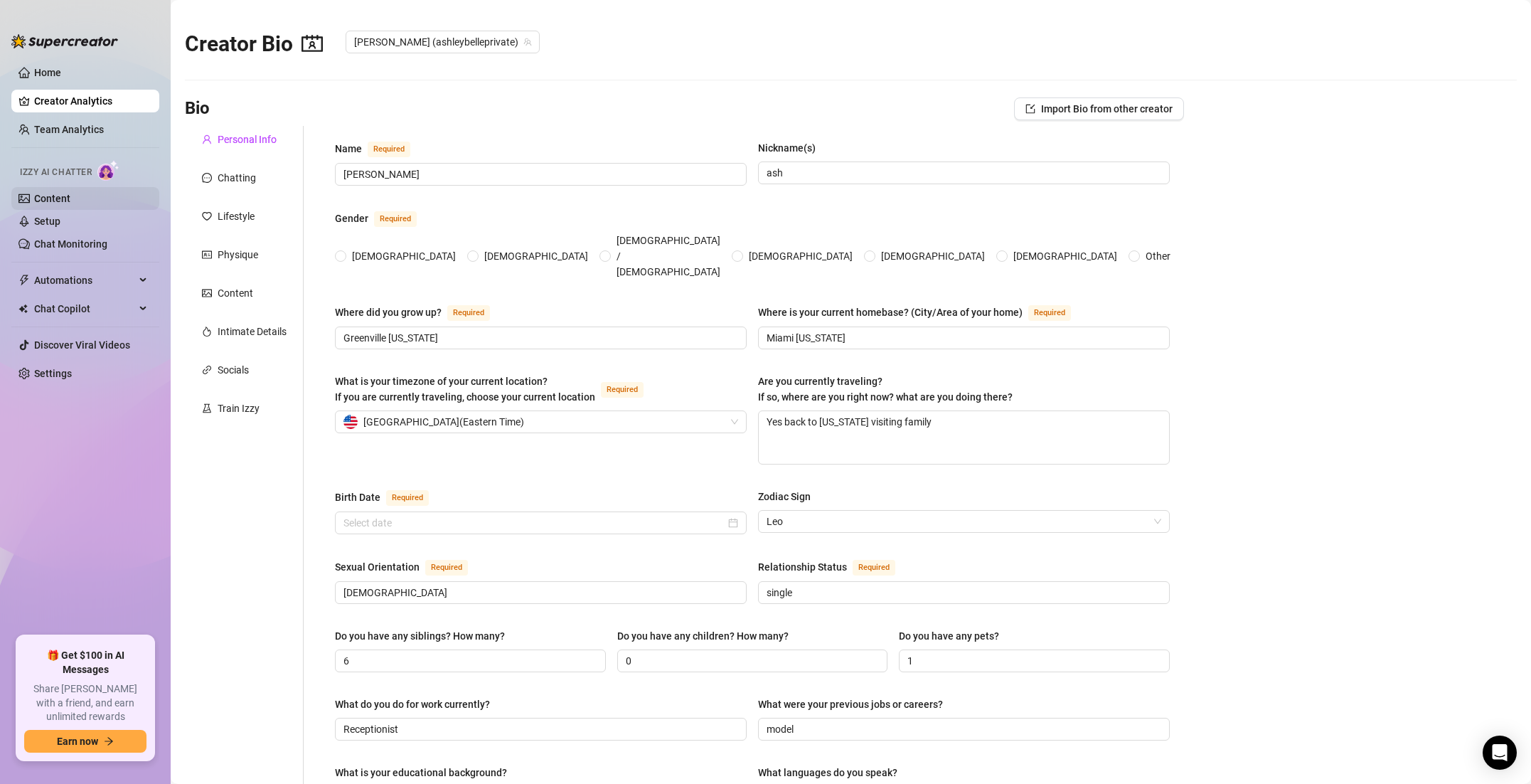
radio input "true"
type input "[DATE]"
click at [60, 222] on link "Setup" at bounding box center [47, 221] width 26 height 12
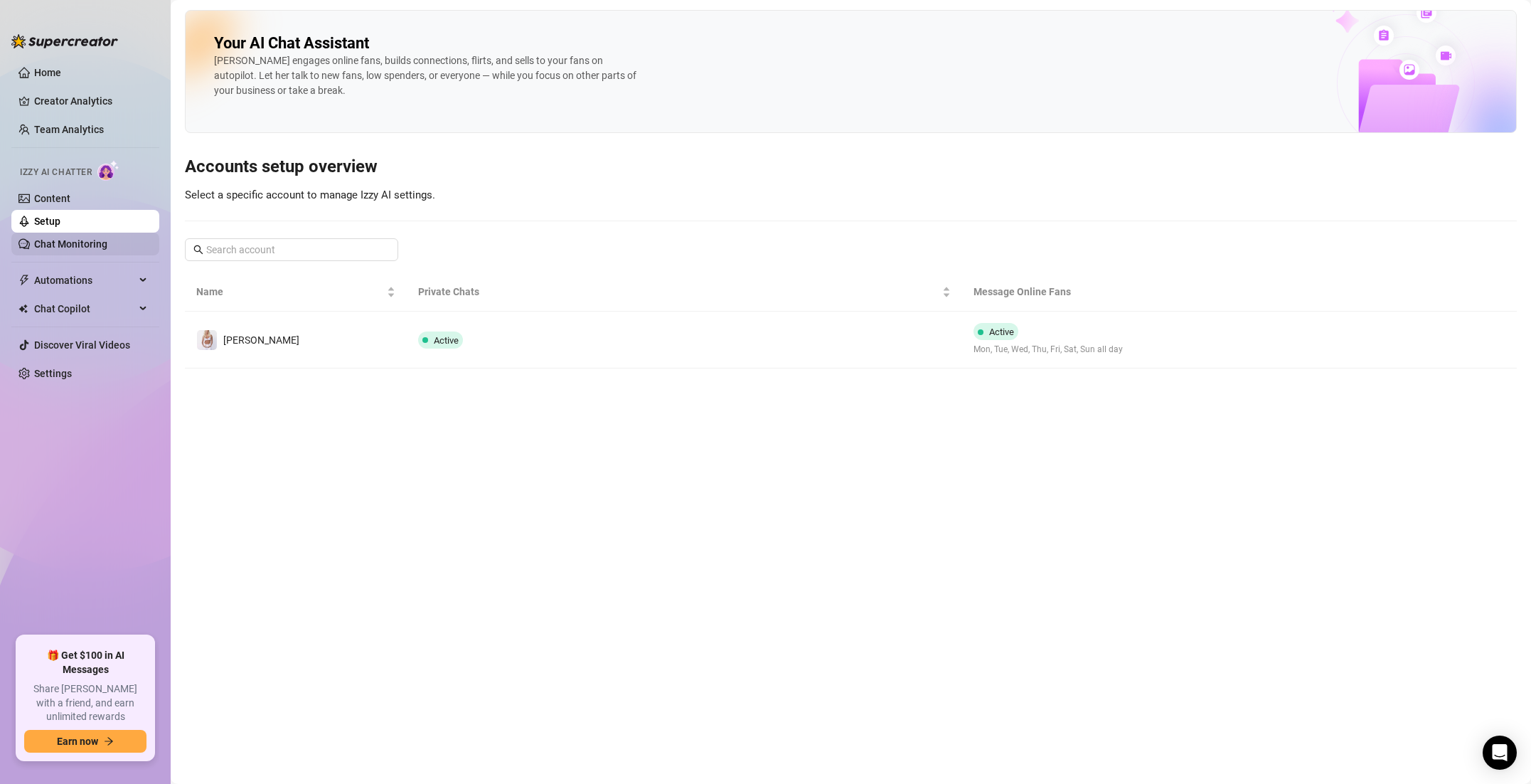
click at [107, 240] on link "Chat Monitoring" at bounding box center [70, 244] width 73 height 12
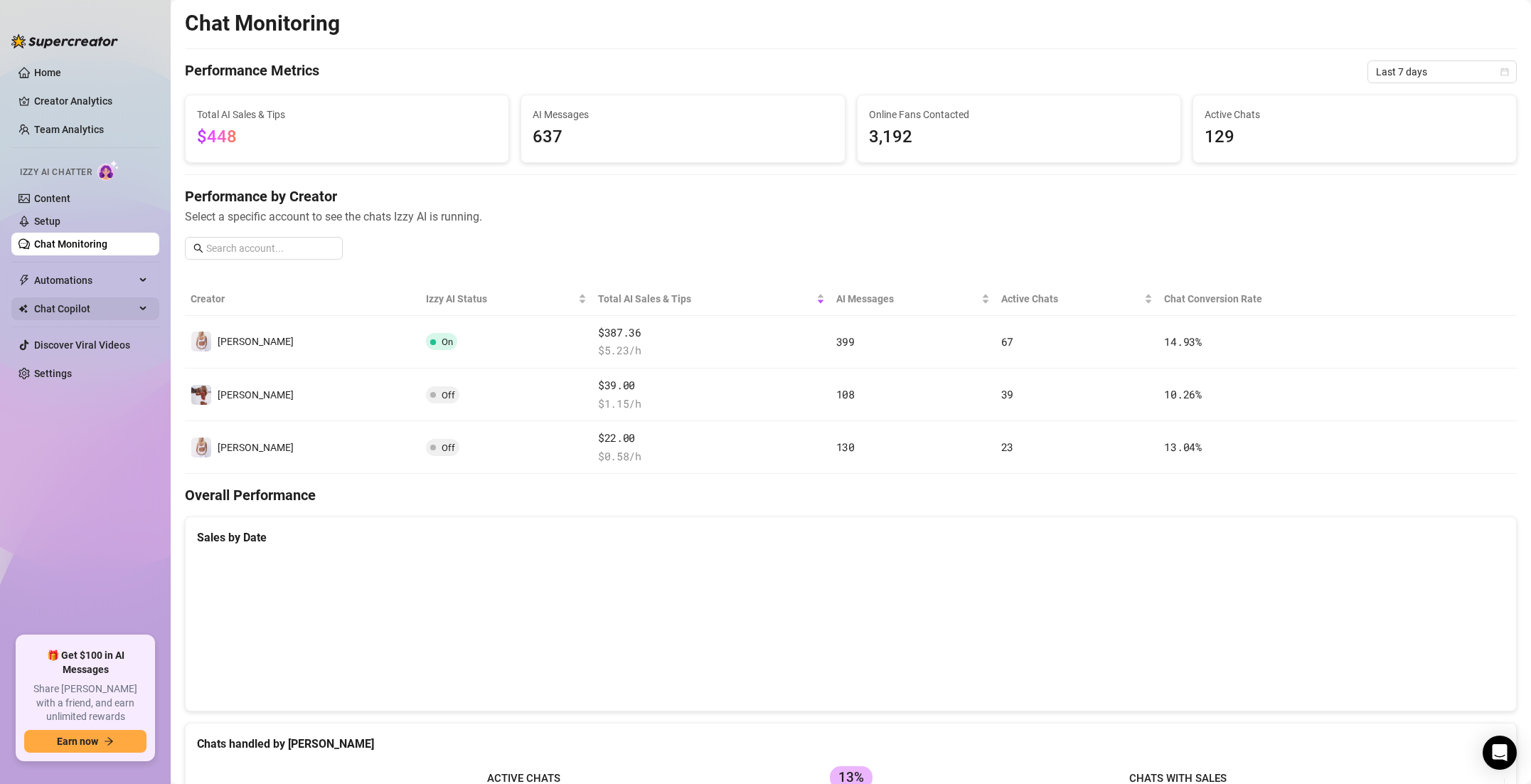
click at [82, 300] on span "Chat Copilot" at bounding box center [84, 308] width 101 height 22
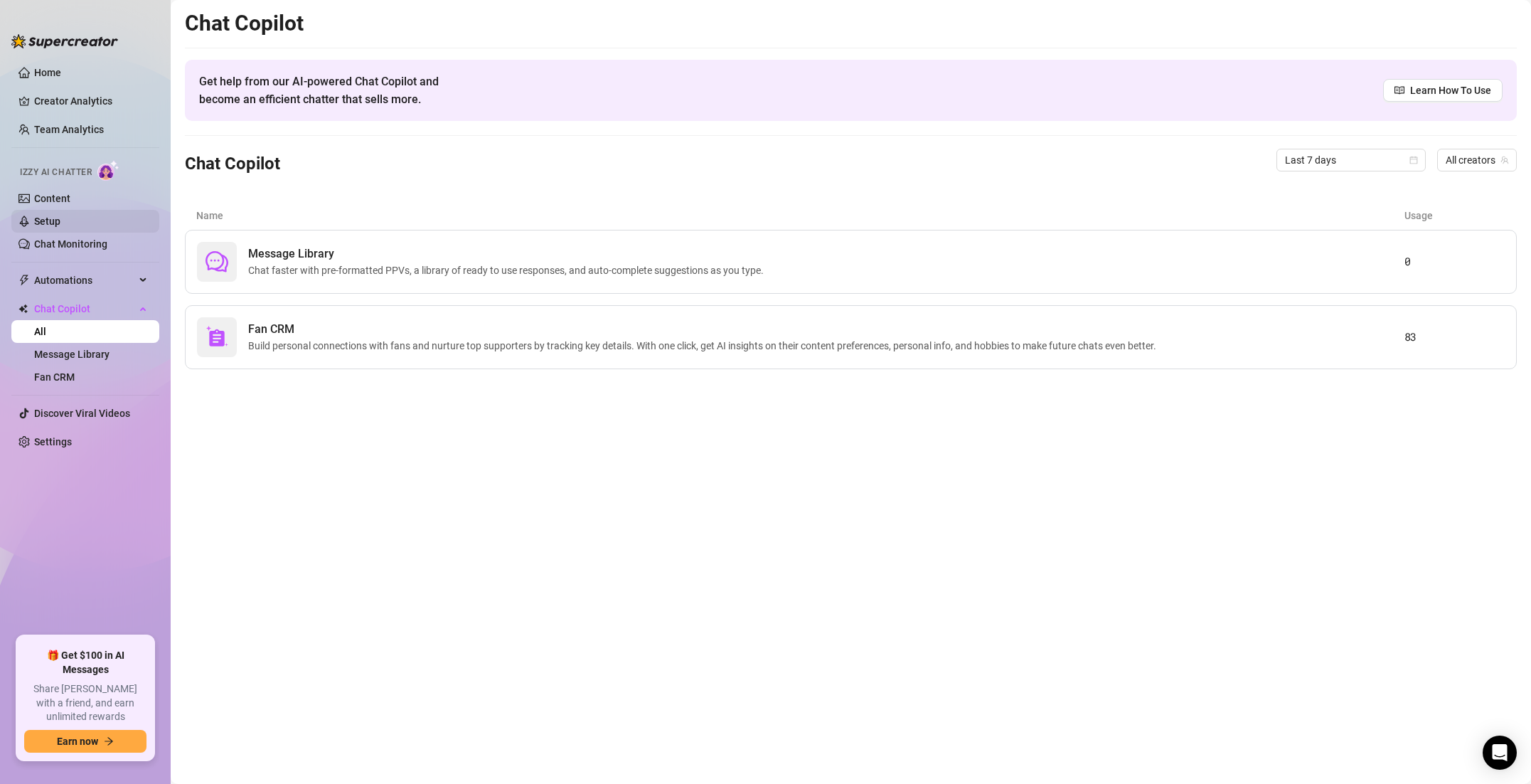
click at [60, 215] on link "Setup" at bounding box center [47, 221] width 26 height 12
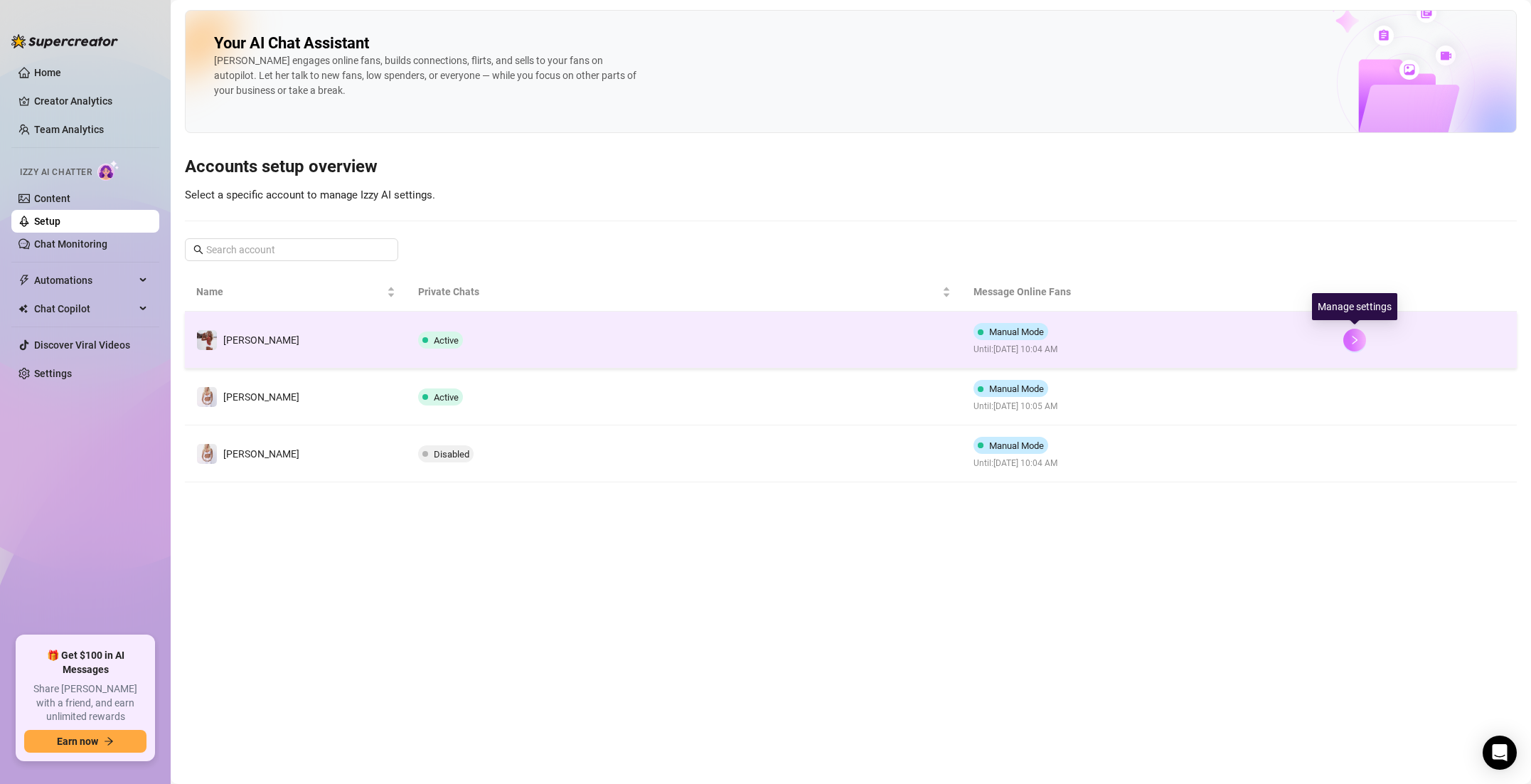
click at [1348, 340] on button "button" at bounding box center [1354, 340] width 22 height 22
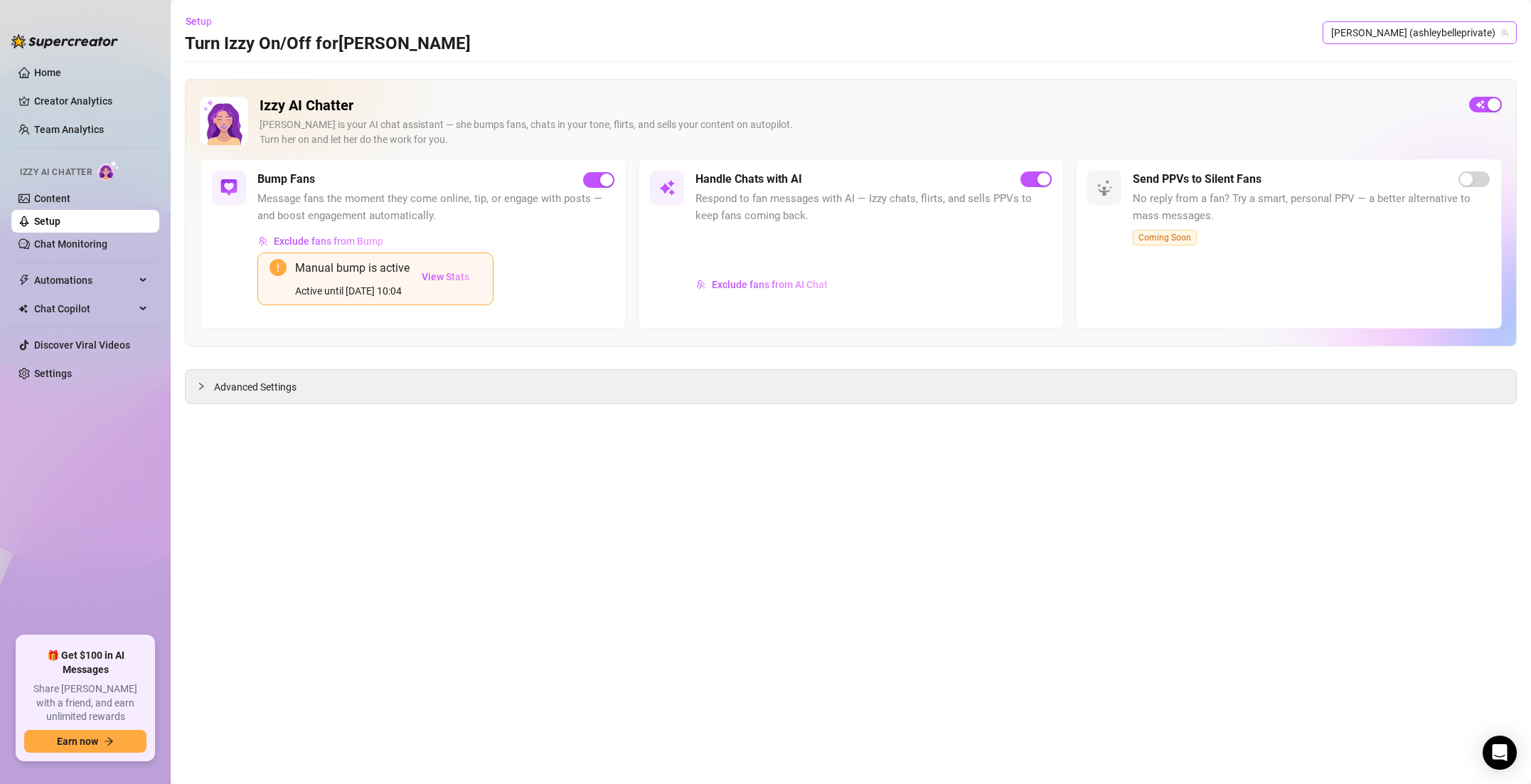
click at [1455, 39] on span "[PERSON_NAME] (ashleybelleprivate)" at bounding box center [1419, 33] width 177 height 22
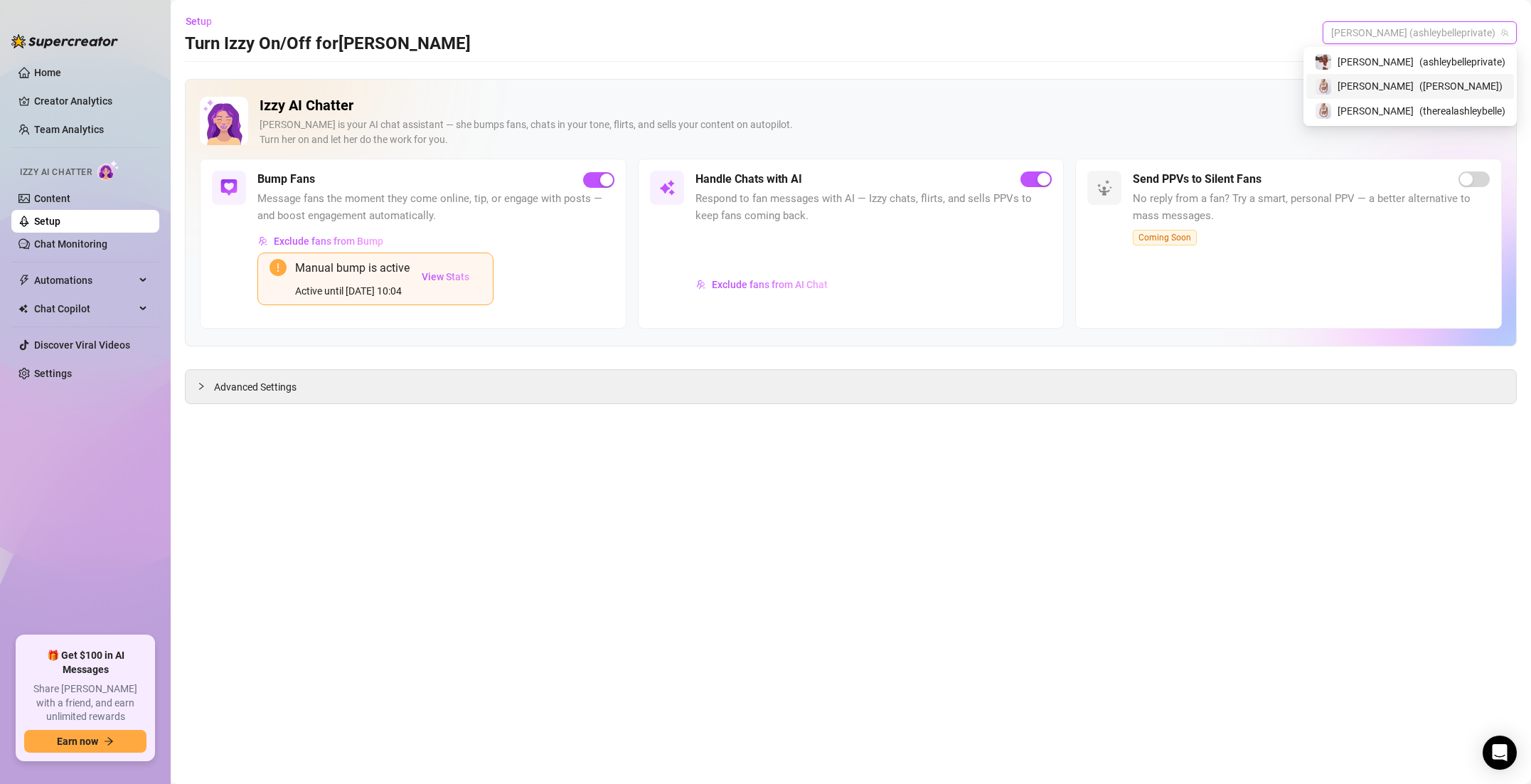
click at [1445, 80] on span "( [PERSON_NAME] )" at bounding box center [1462, 86] width 83 height 15
click at [1455, 34] on span "[PERSON_NAME] ([PERSON_NAME])" at bounding box center [1421, 33] width 174 height 22
click at [1448, 107] on span "( therealashleybelle )" at bounding box center [1463, 111] width 86 height 15
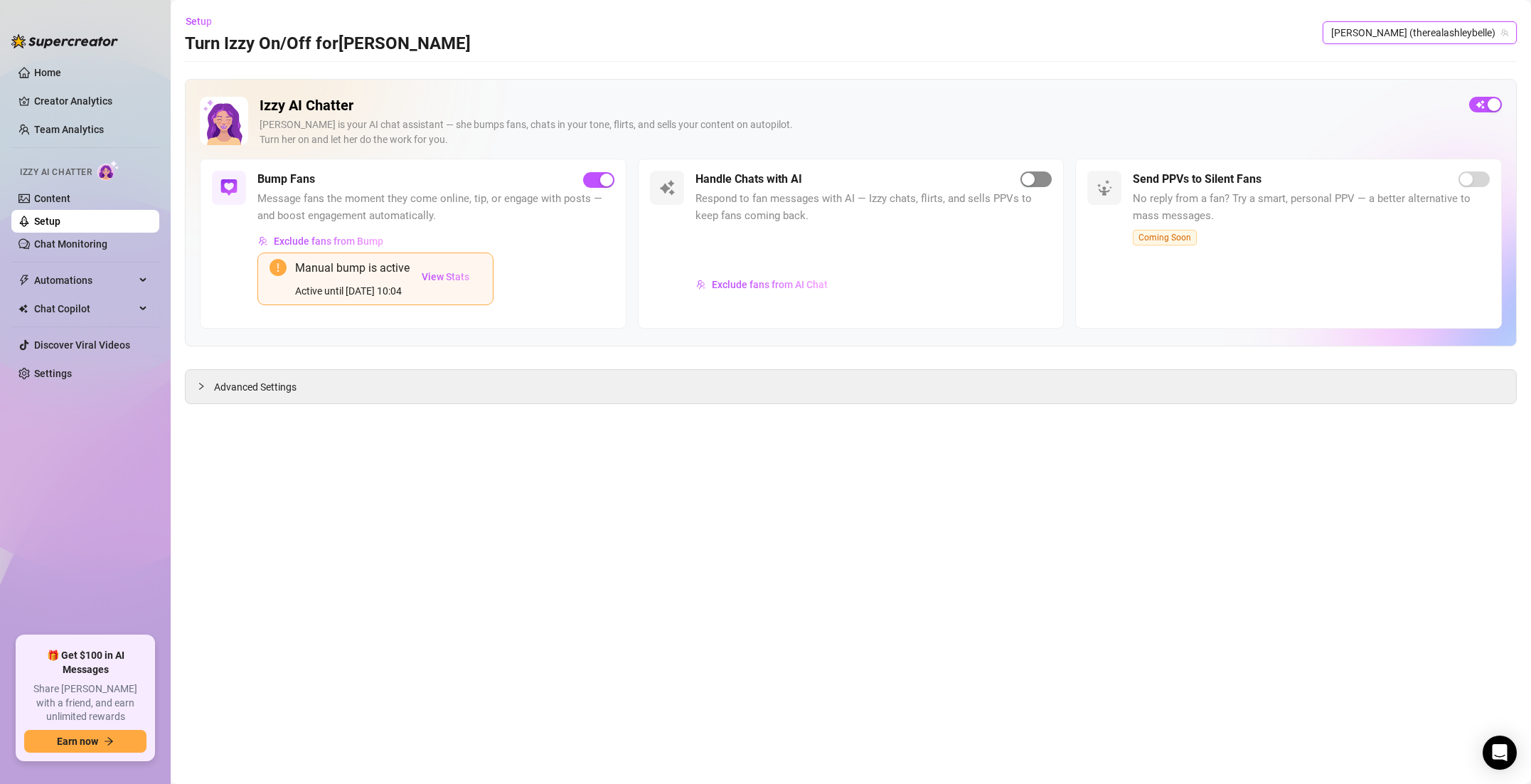
click at [1036, 181] on span "button" at bounding box center [1036, 179] width 32 height 15
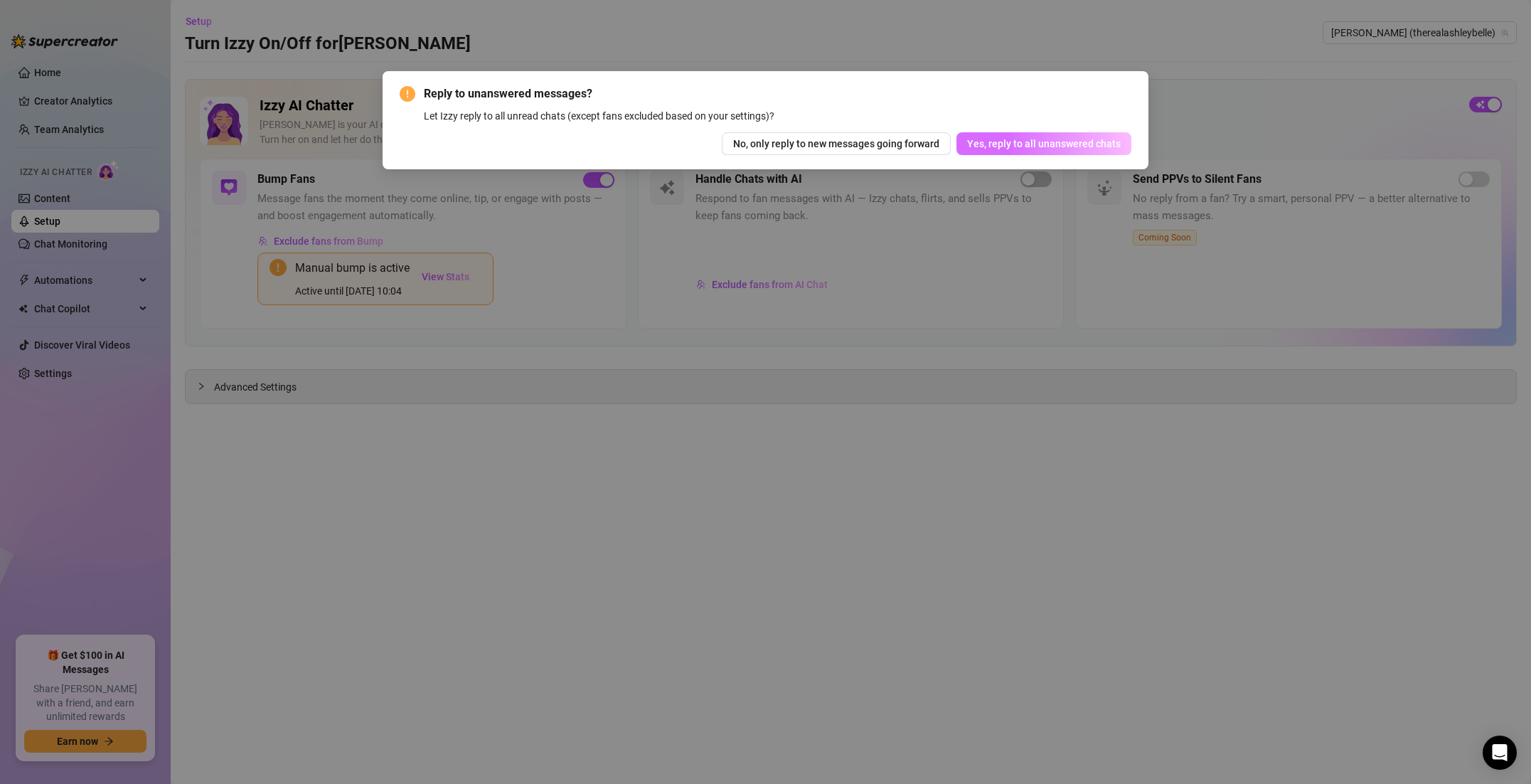
click at [1045, 150] on button "Yes, reply to all unanswered chats" at bounding box center [1044, 143] width 175 height 22
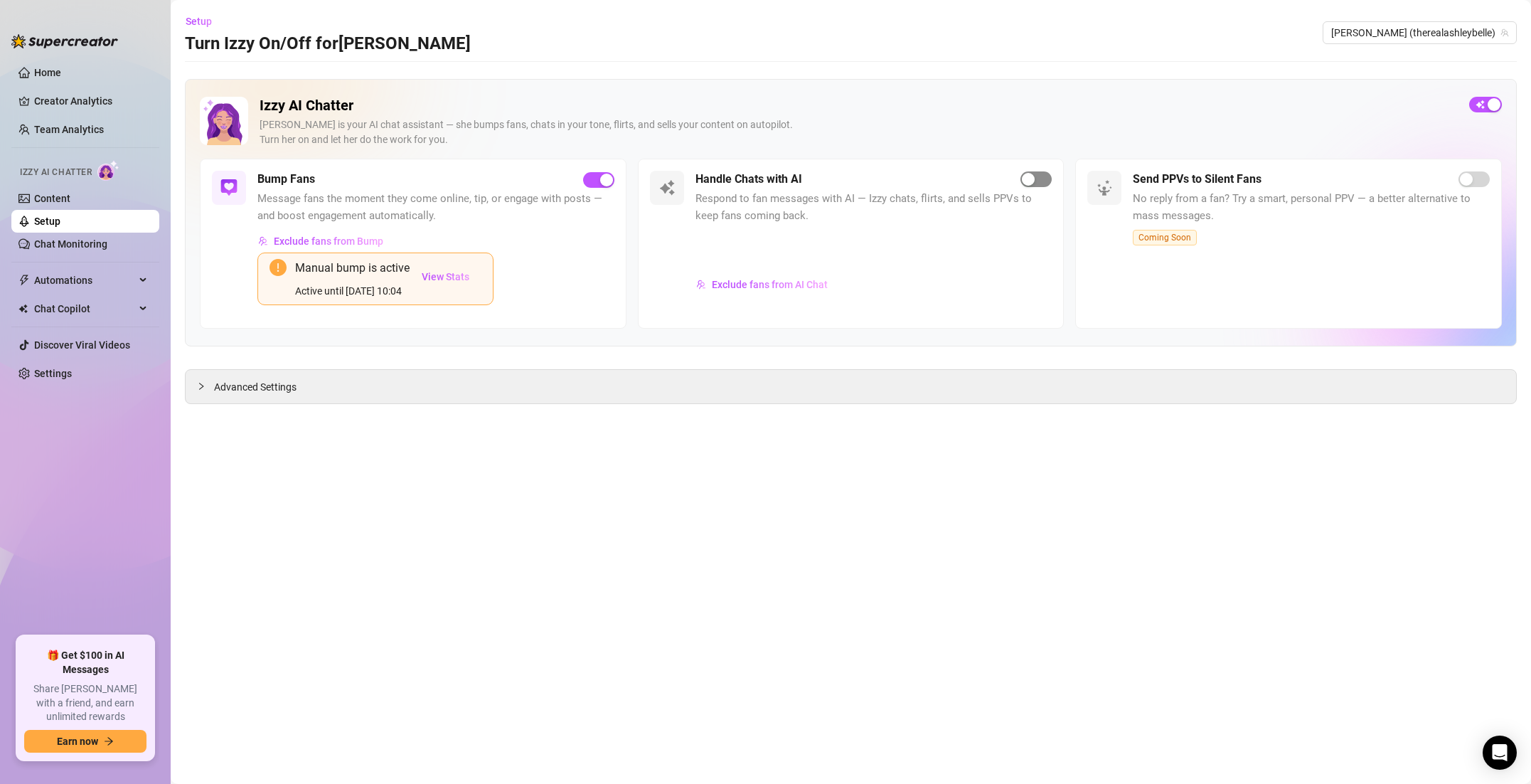
click at [1035, 179] on button "button" at bounding box center [1036, 179] width 32 height 15
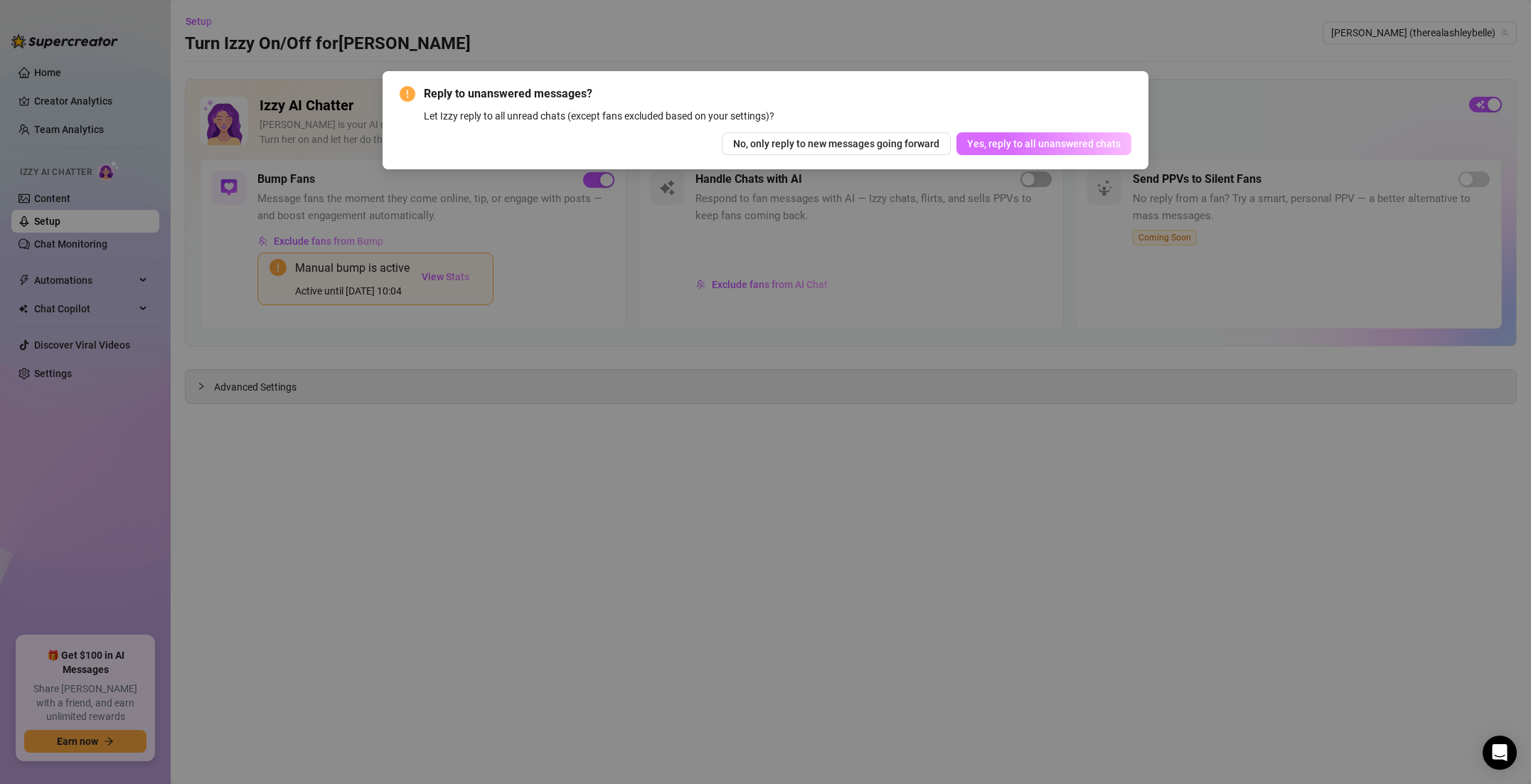
click at [1034, 154] on button "Yes, reply to all unanswered chats" at bounding box center [1044, 143] width 175 height 22
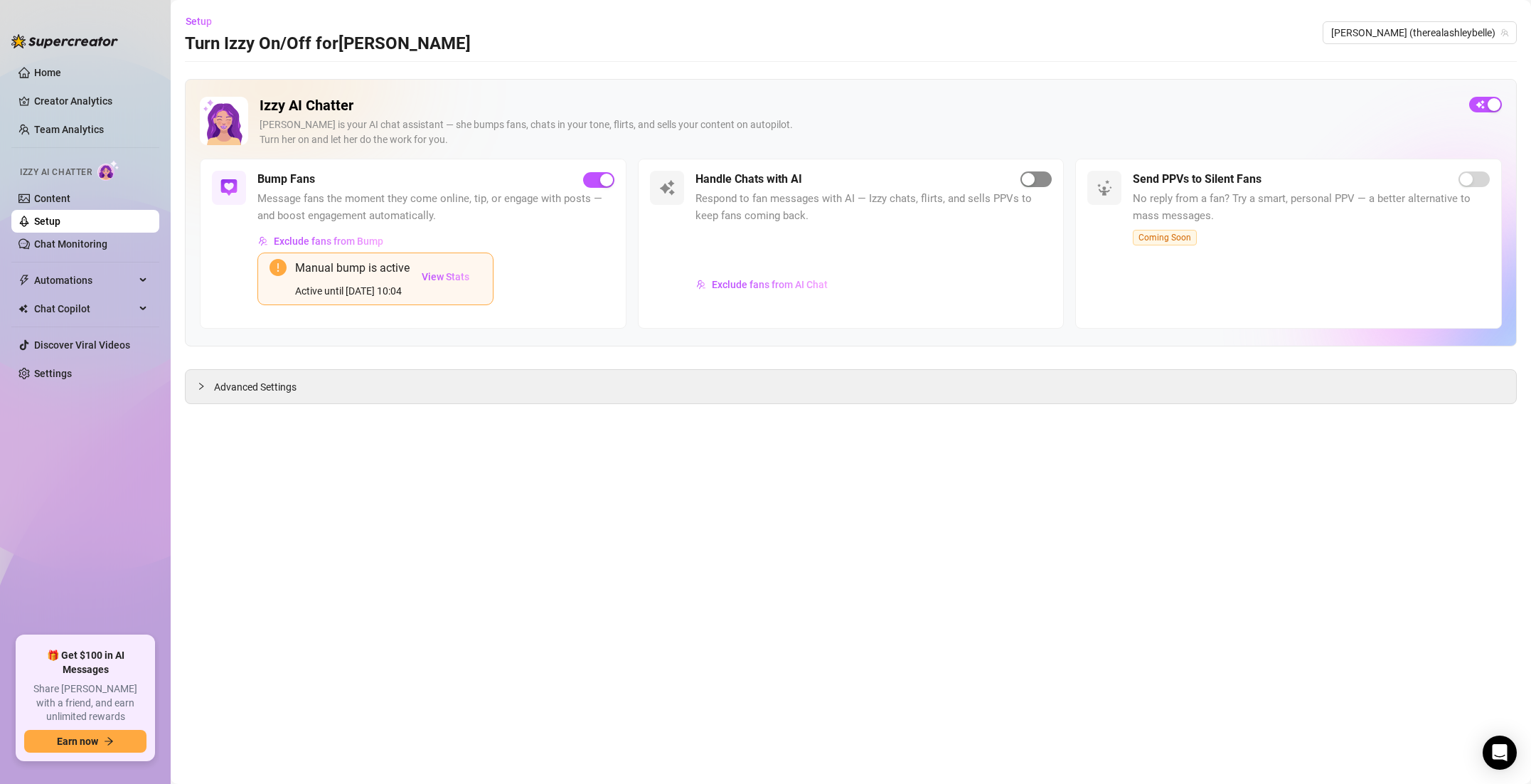
click at [1022, 181] on div "button" at bounding box center [1028, 179] width 13 height 13
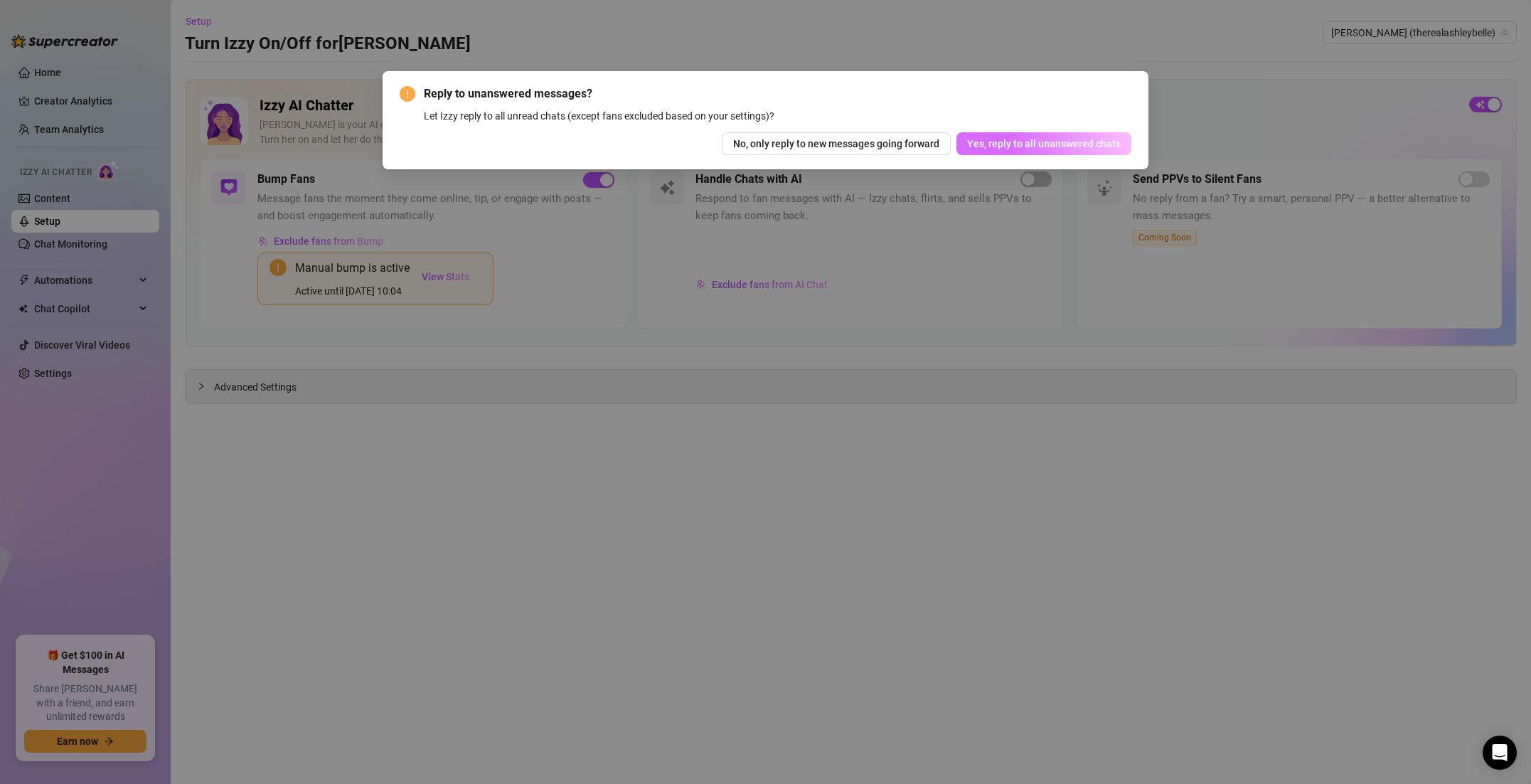
click at [1011, 150] on button "Yes, reply to all unanswered chats" at bounding box center [1044, 143] width 175 height 22
